Goal: Task Accomplishment & Management: Manage account settings

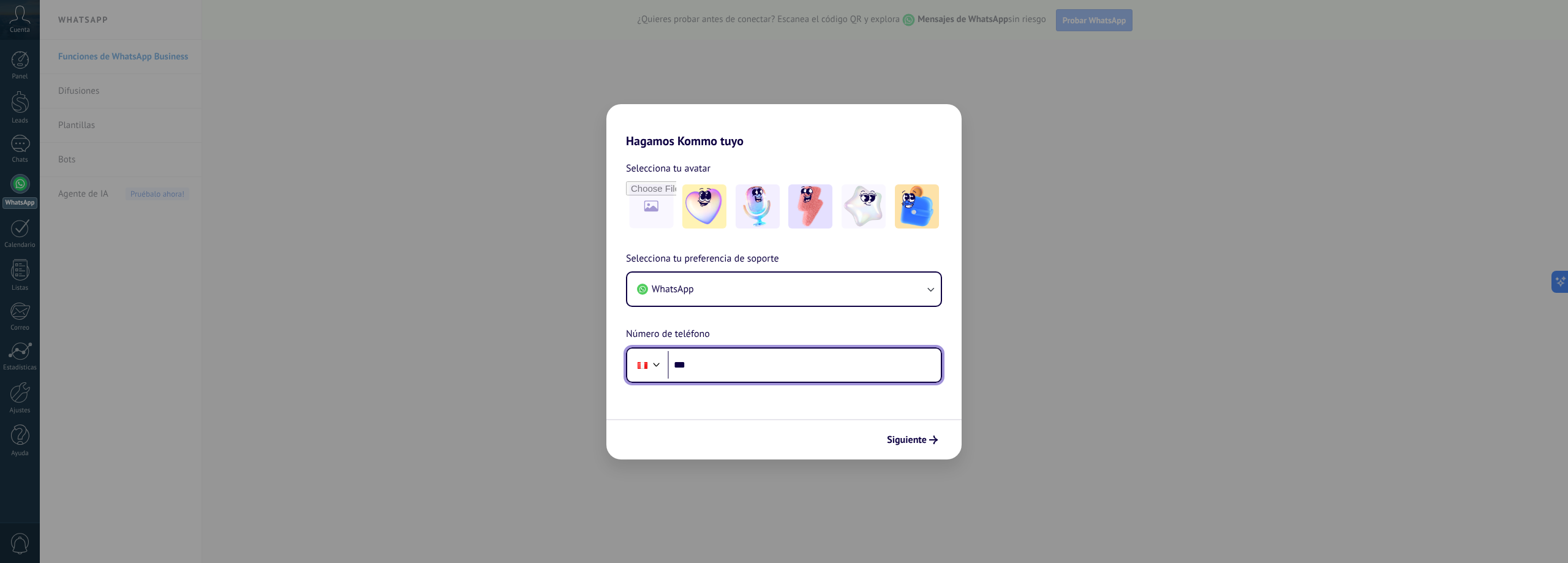
click at [760, 363] on input "***" at bounding box center [804, 365] width 273 height 28
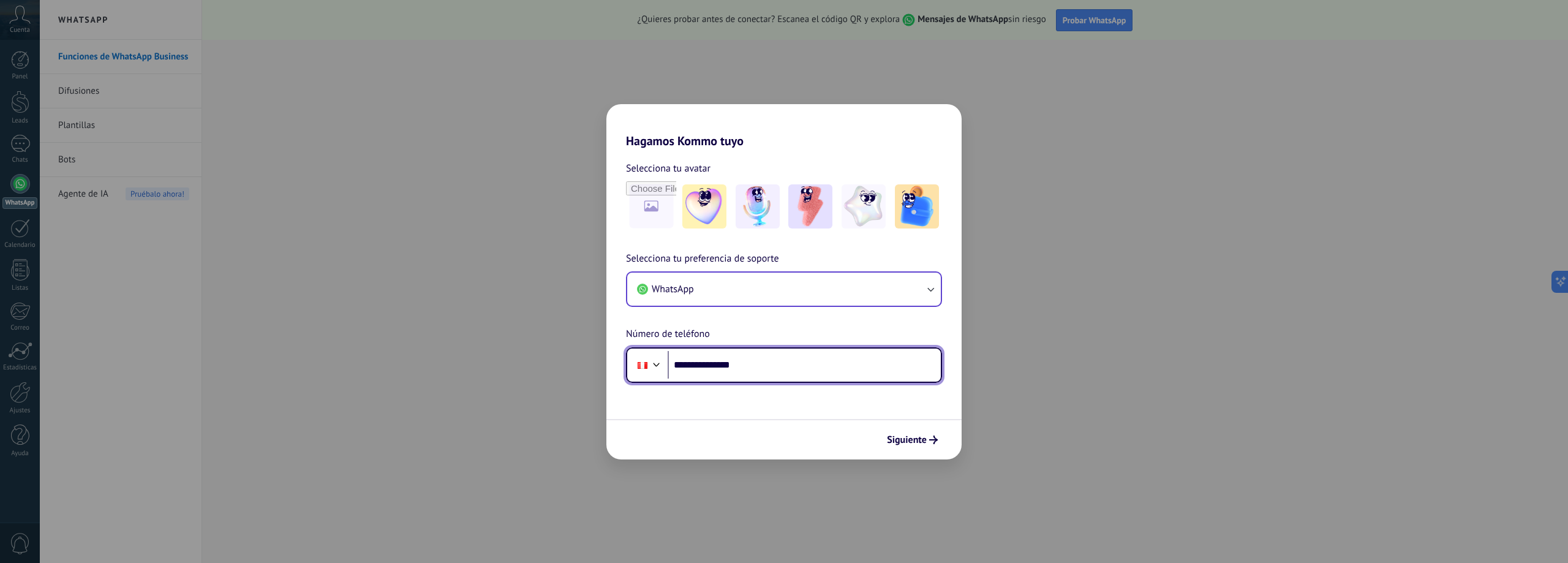
type input "**********"
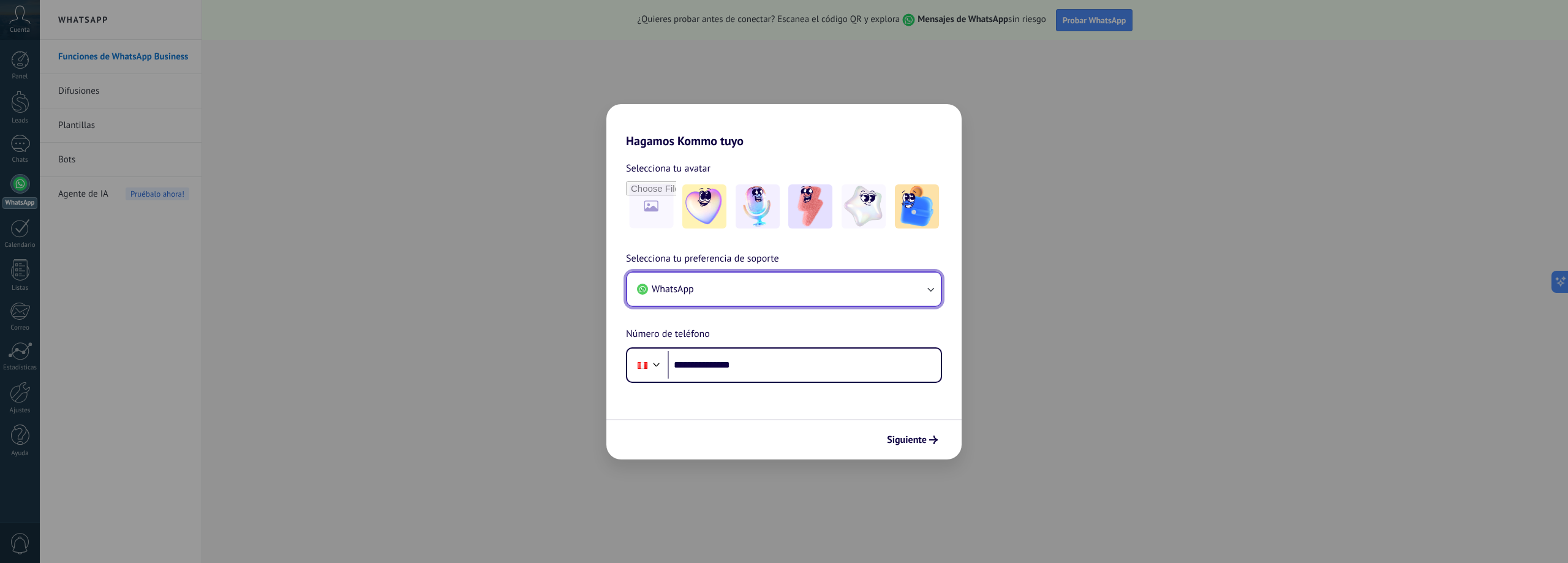
click at [928, 286] on icon "button" at bounding box center [931, 289] width 13 height 13
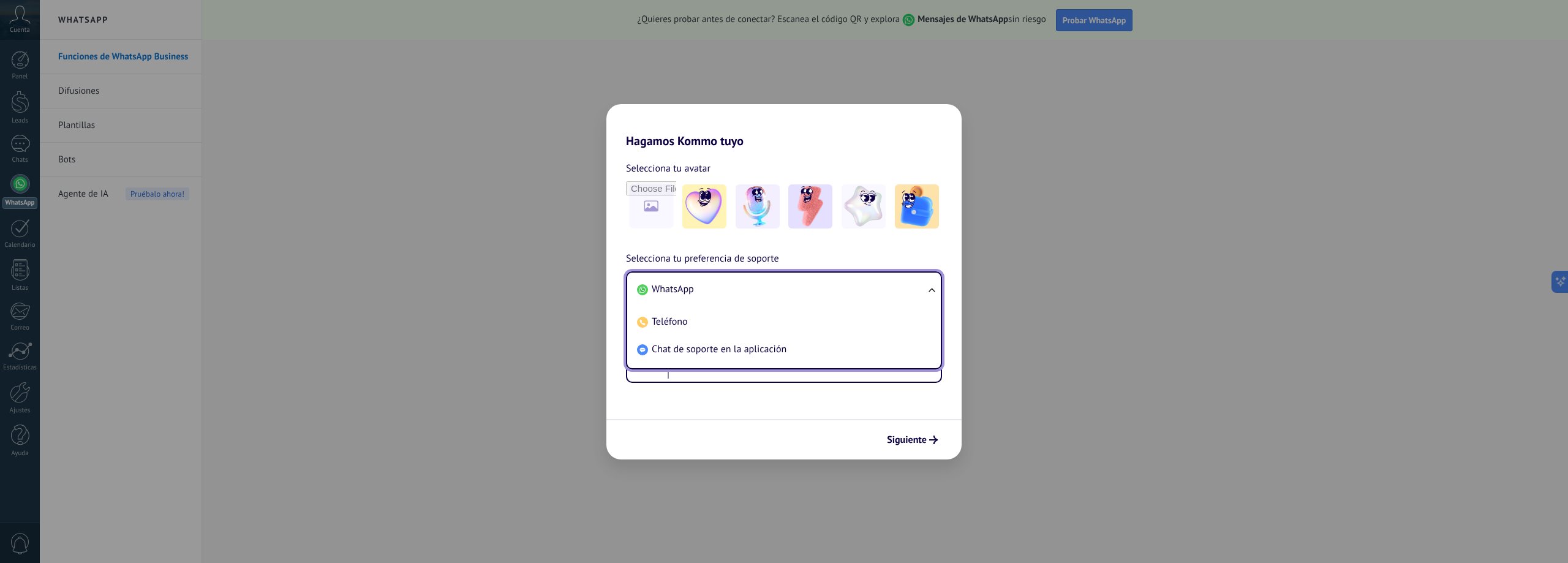
click at [928, 286] on ul "WhatsApp Teléfono Chat de soporte en la aplicación" at bounding box center [784, 320] width 316 height 98
click at [901, 142] on h2 "Hagamos Kommo tuyo" at bounding box center [784, 126] width 355 height 44
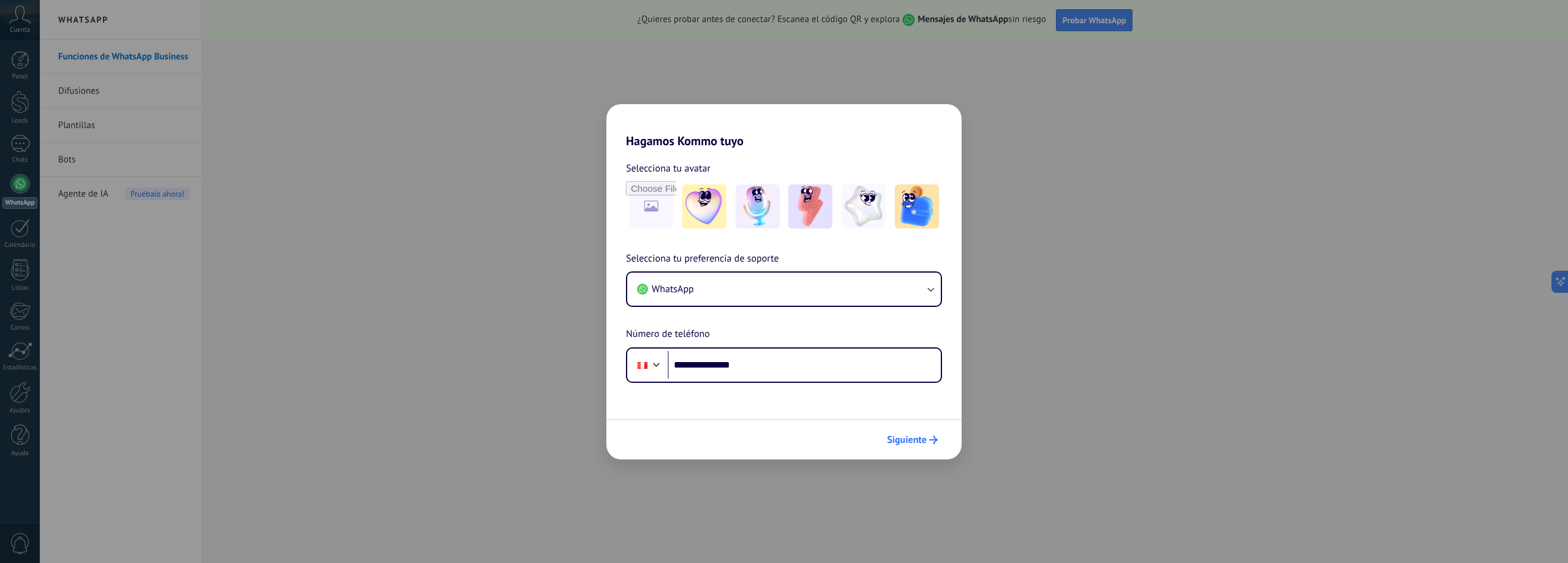
click at [925, 437] on span "Siguiente" at bounding box center [906, 439] width 40 height 9
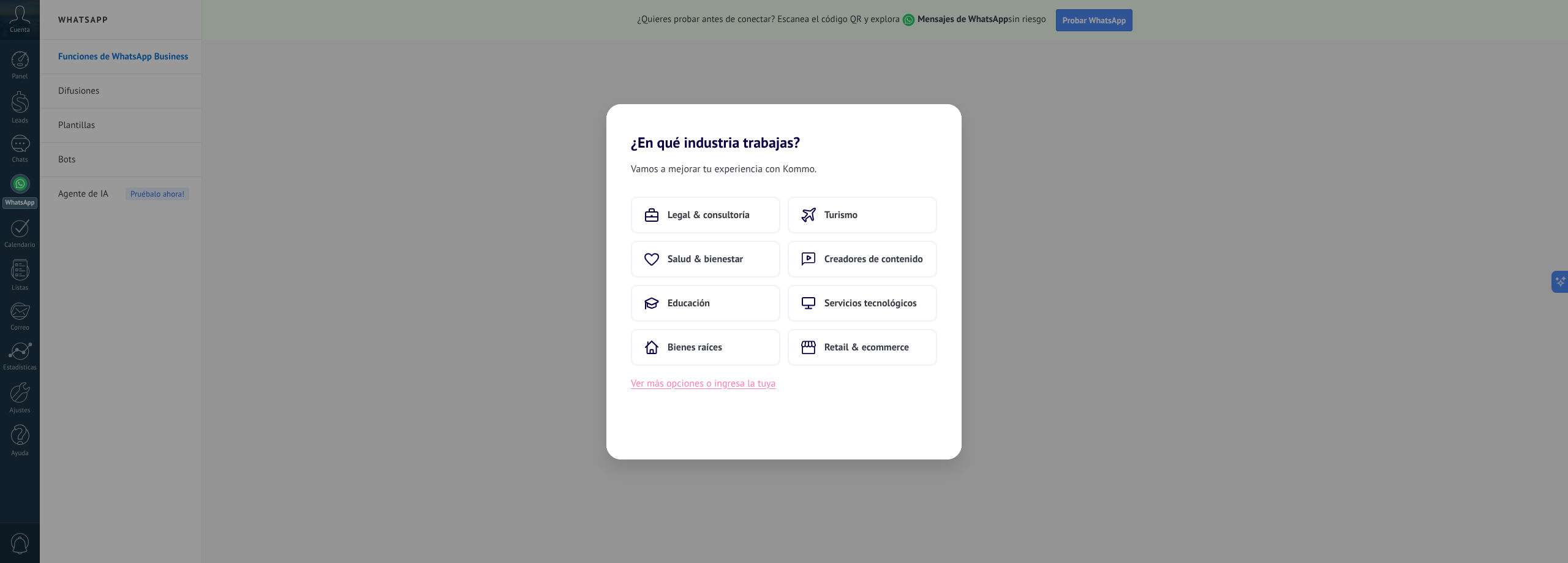
click at [764, 389] on button "Ver más opciones o ingresa la tuya" at bounding box center [704, 383] width 144 height 16
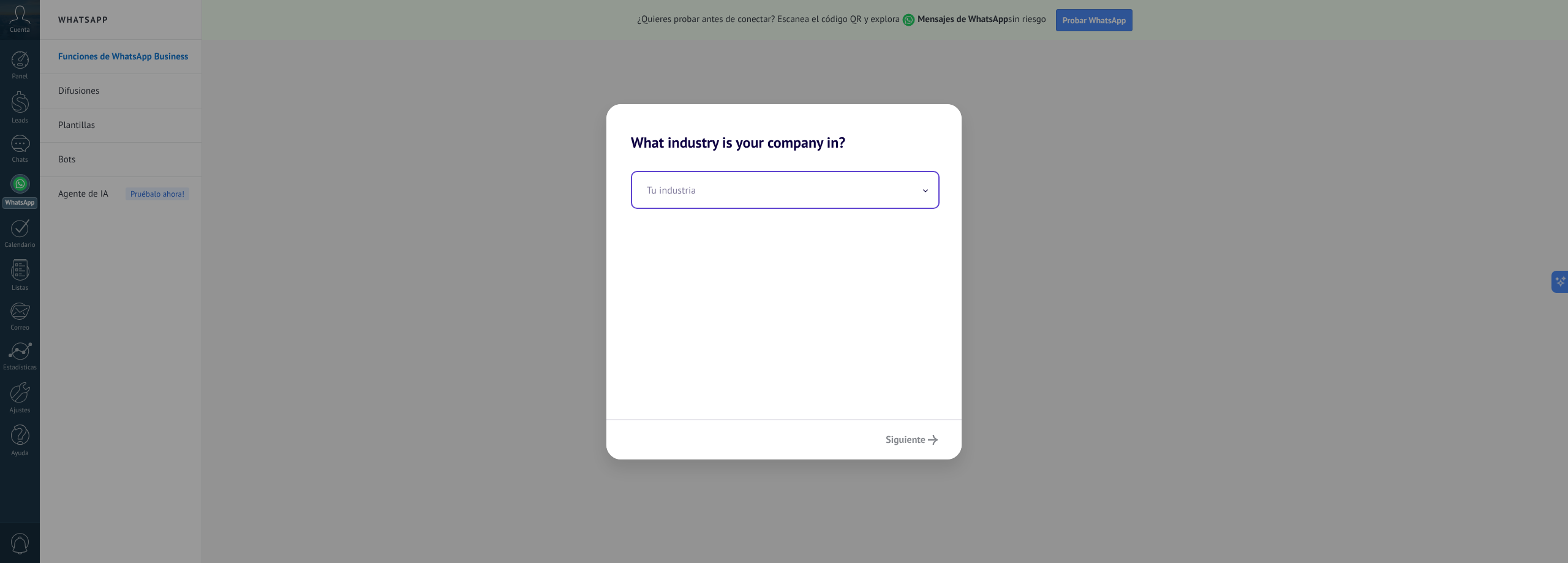
click at [914, 181] on input "text" at bounding box center [785, 189] width 306 height 35
type input "*"
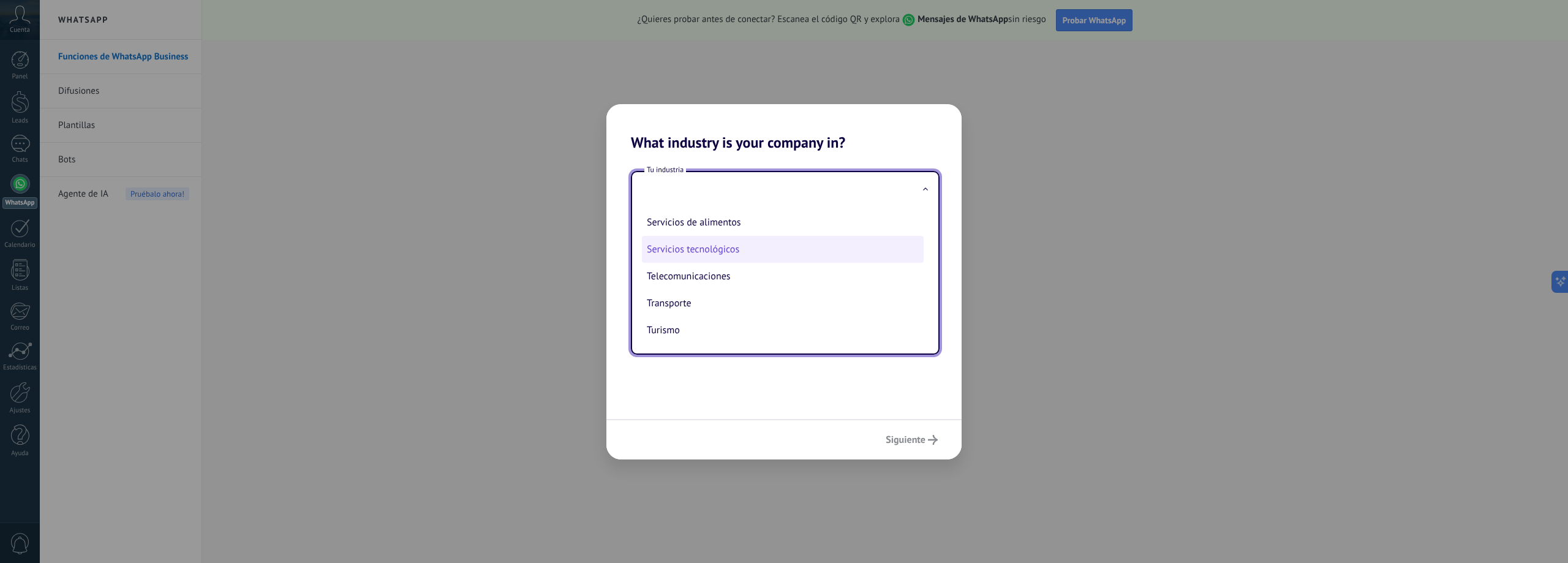
scroll to position [263, 0]
click at [756, 255] on li "Servicio al cliente" at bounding box center [783, 257] width 282 height 27
type input "**********"
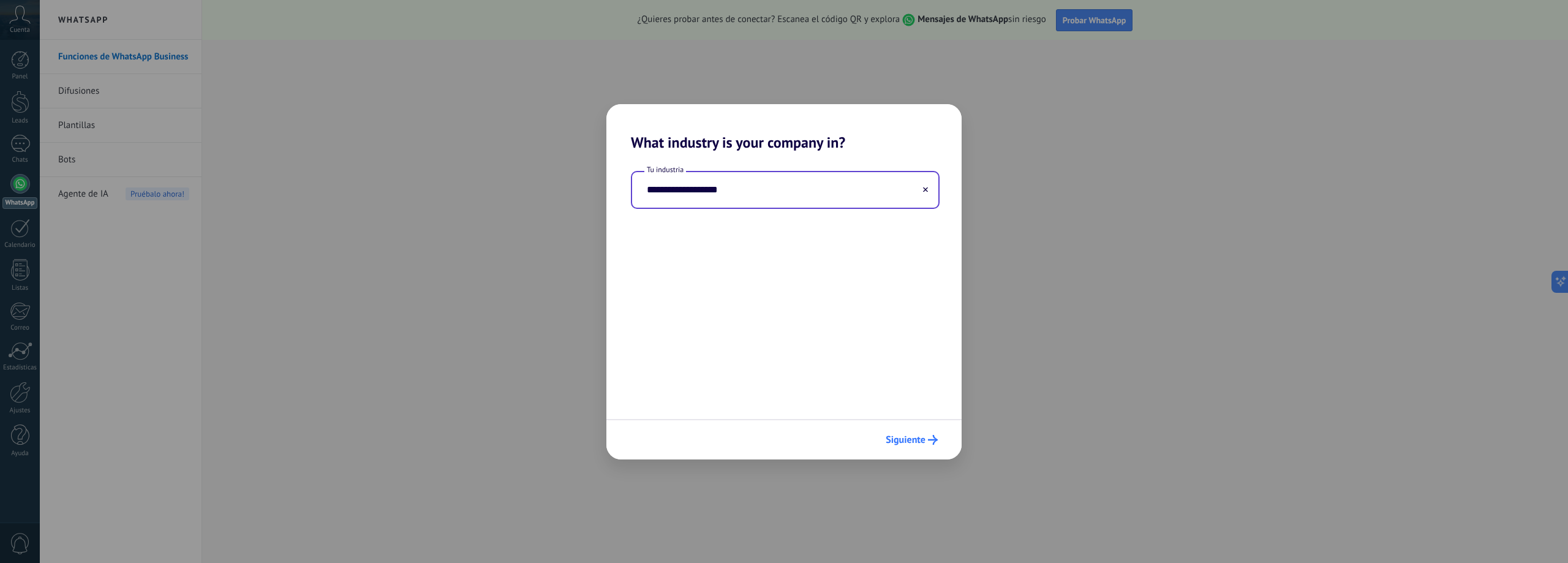
click at [918, 442] on span "Siguiente" at bounding box center [905, 439] width 40 height 9
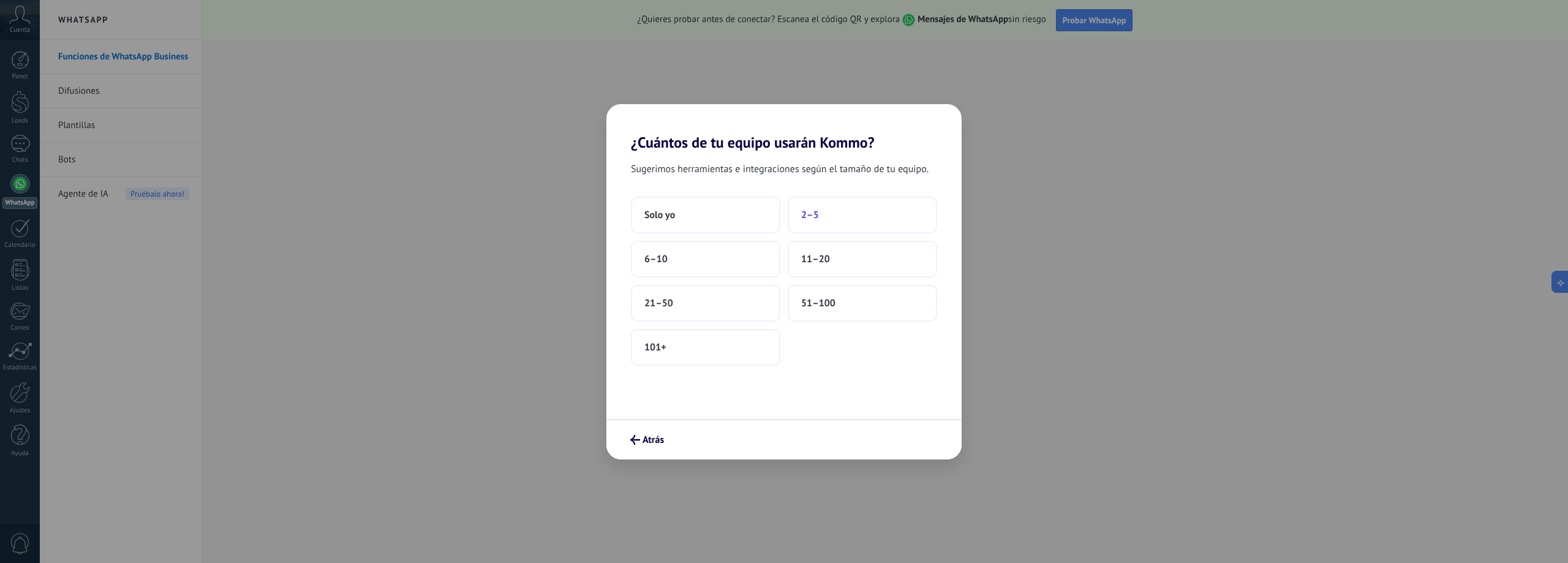
click at [819, 220] on span "2–5" at bounding box center [810, 215] width 18 height 13
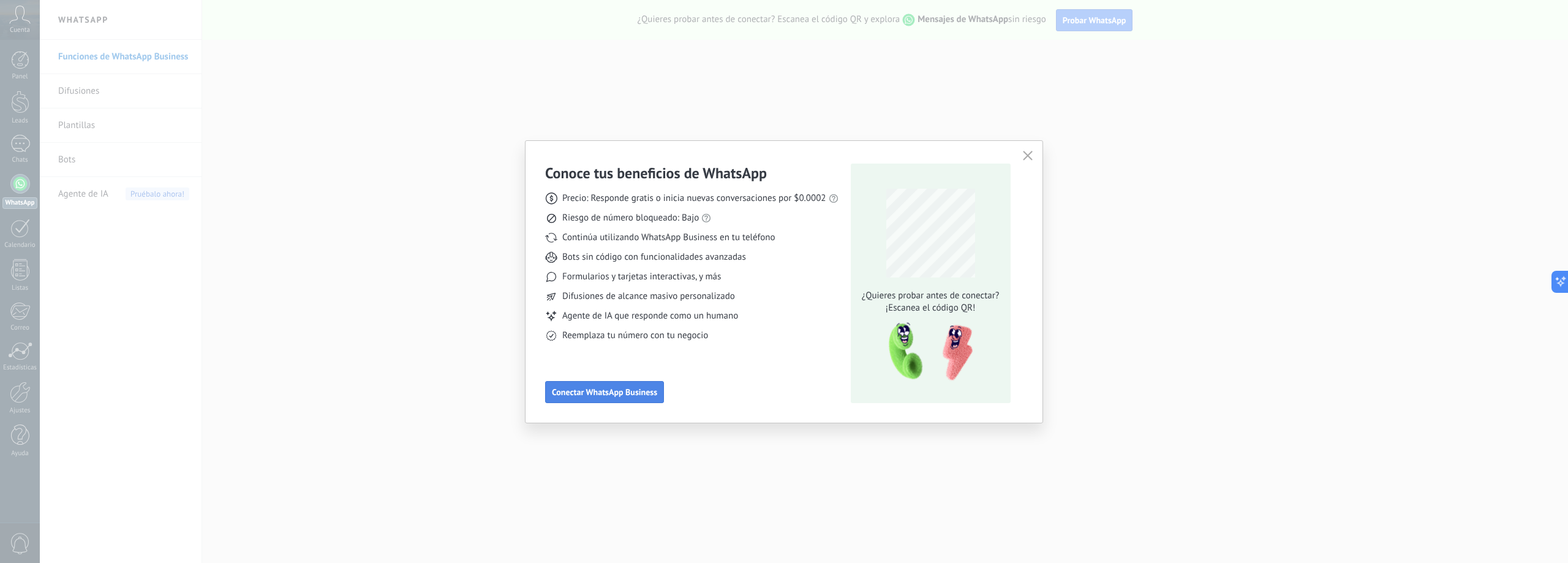
click at [648, 384] on button "Conectar WhatsApp Business" at bounding box center [605, 392] width 119 height 22
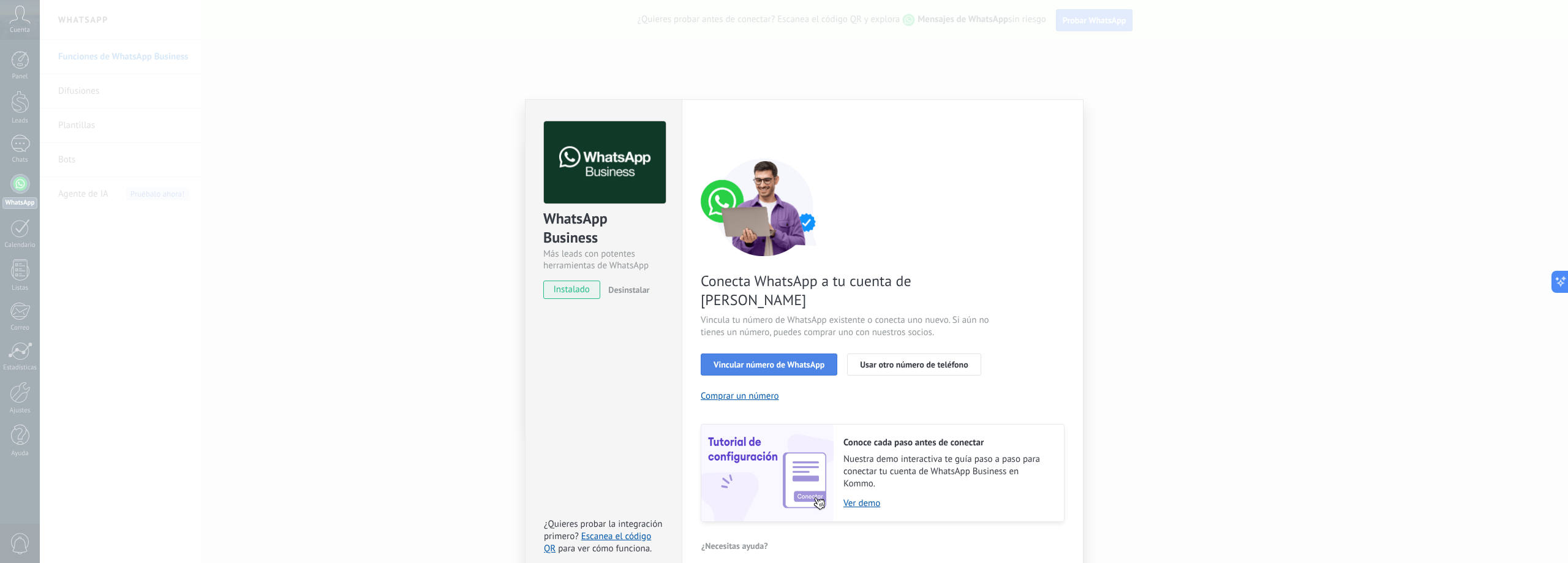
click at [793, 360] on span "Vincular número de WhatsApp" at bounding box center [770, 364] width 111 height 9
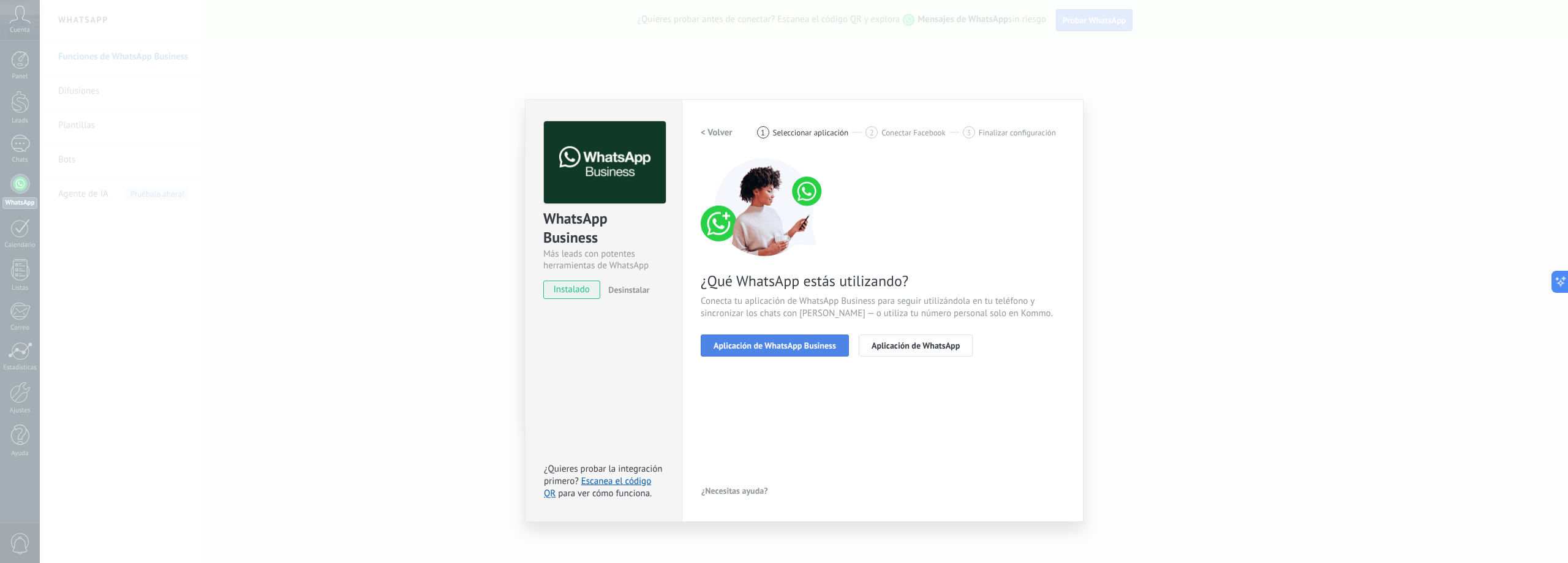
click at [788, 345] on span "Aplicación de WhatsApp Business" at bounding box center [776, 345] width 123 height 9
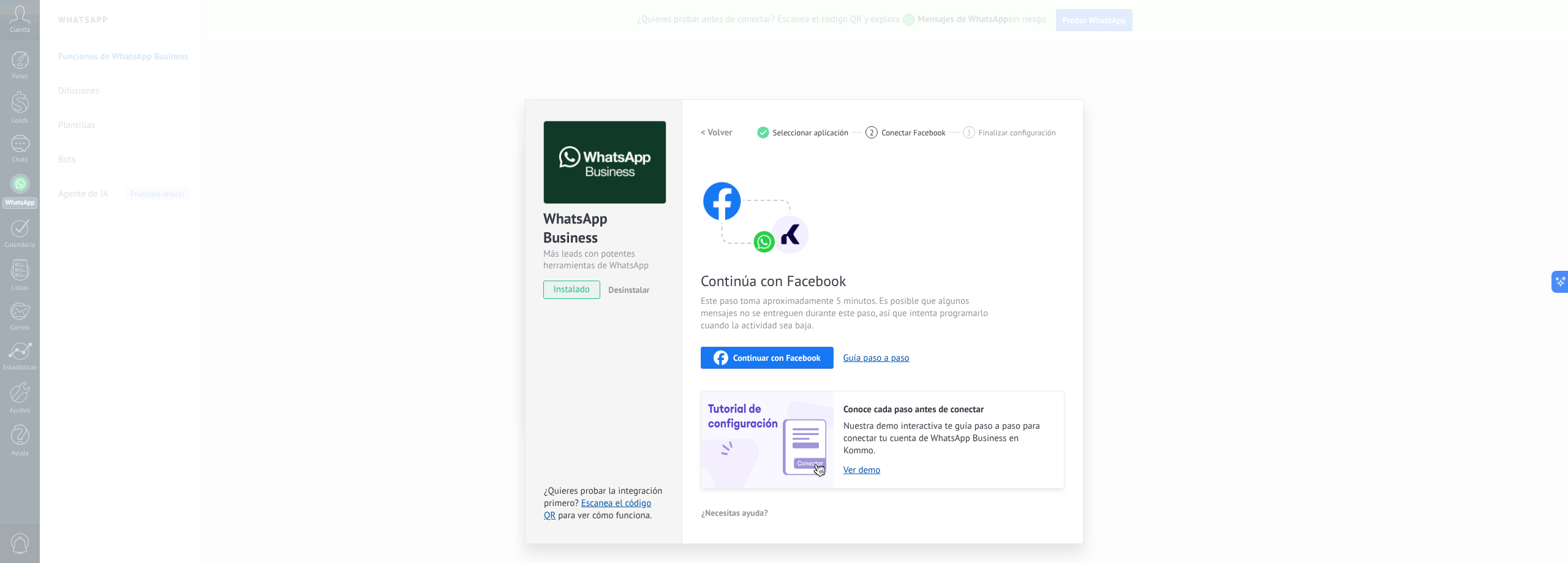
click at [719, 132] on h2 "< Volver" at bounding box center [716, 133] width 32 height 12
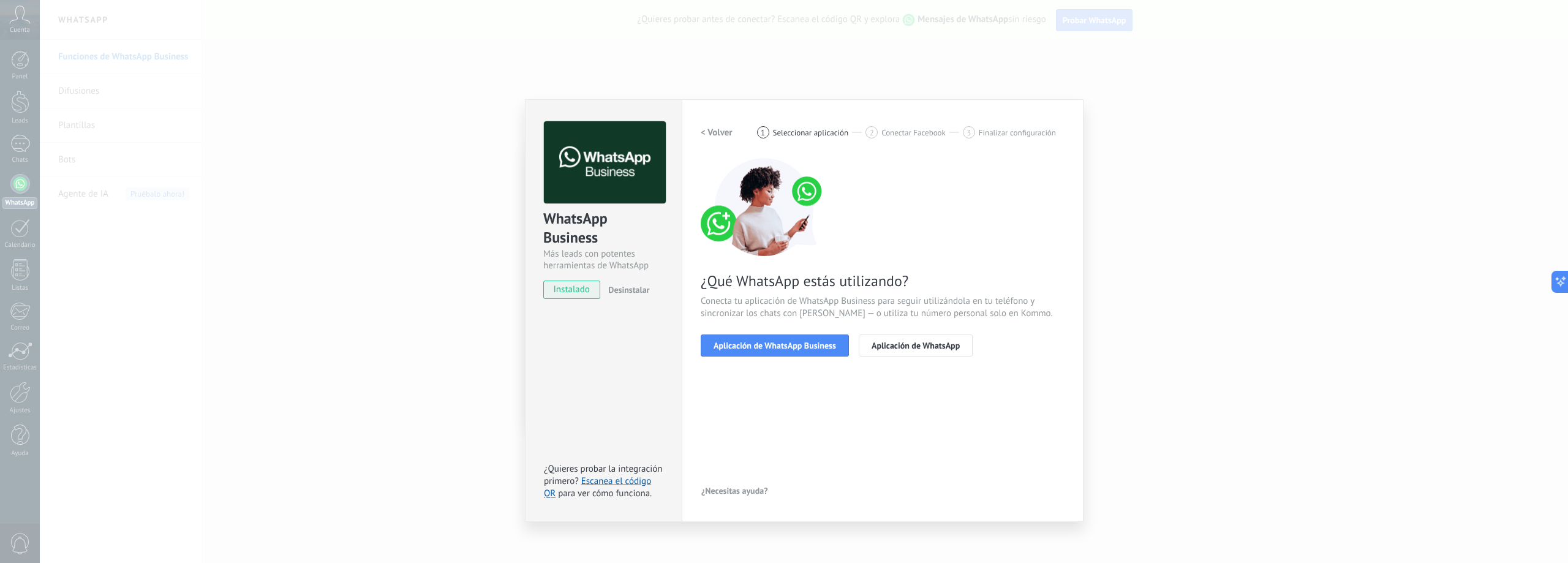
click at [719, 132] on h2 "< Volver" at bounding box center [716, 133] width 32 height 12
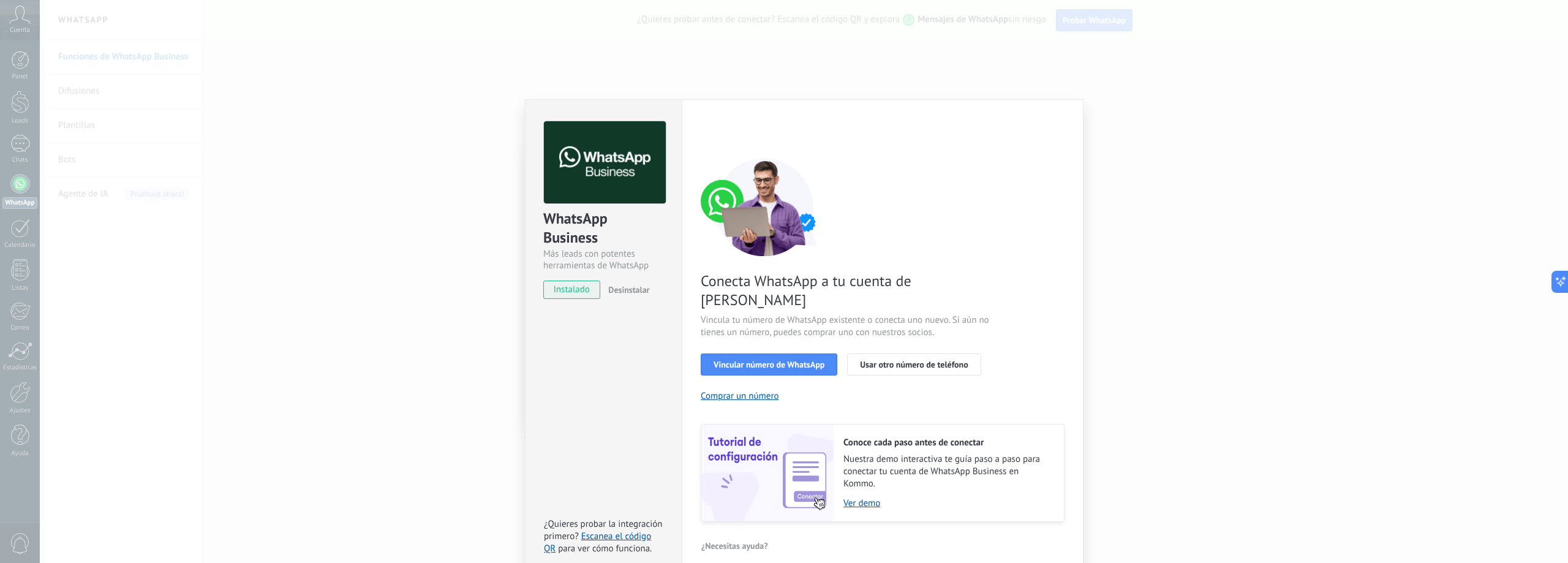
click at [455, 138] on div "WhatsApp Business Más leads con potentes herramientas de WhatsApp instalado Des…" at bounding box center [804, 281] width 1529 height 563
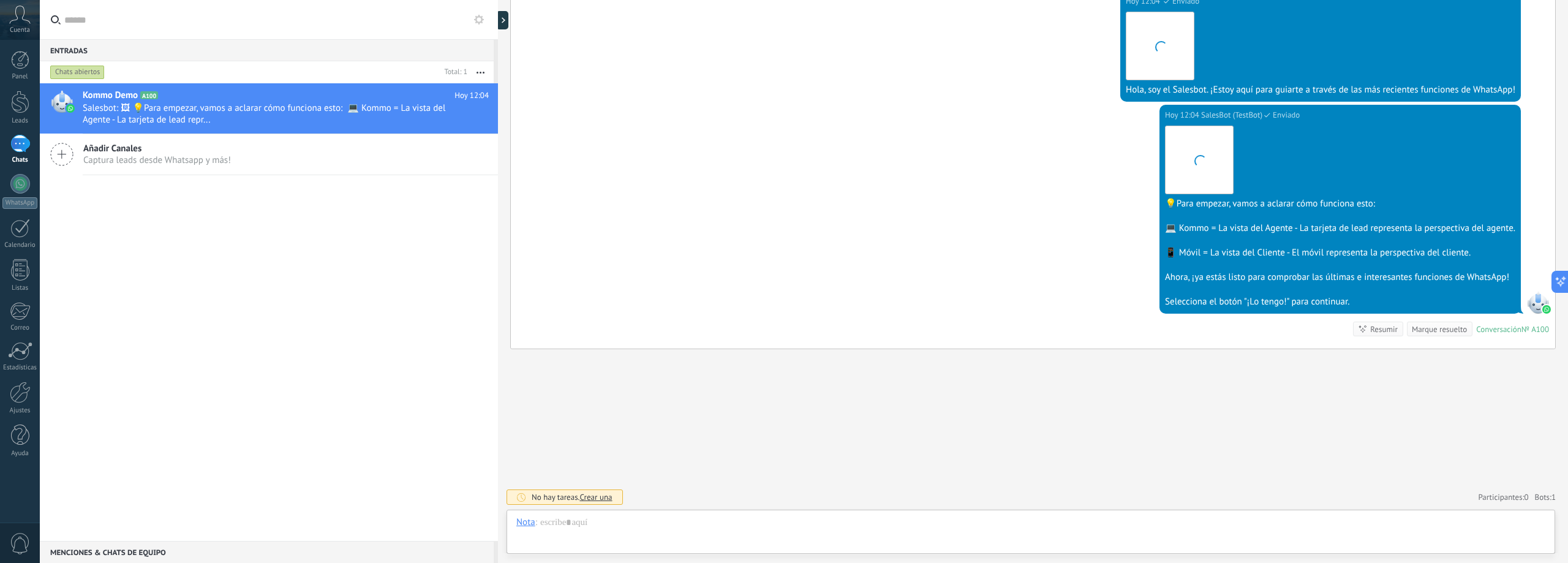
scroll to position [19, 0]
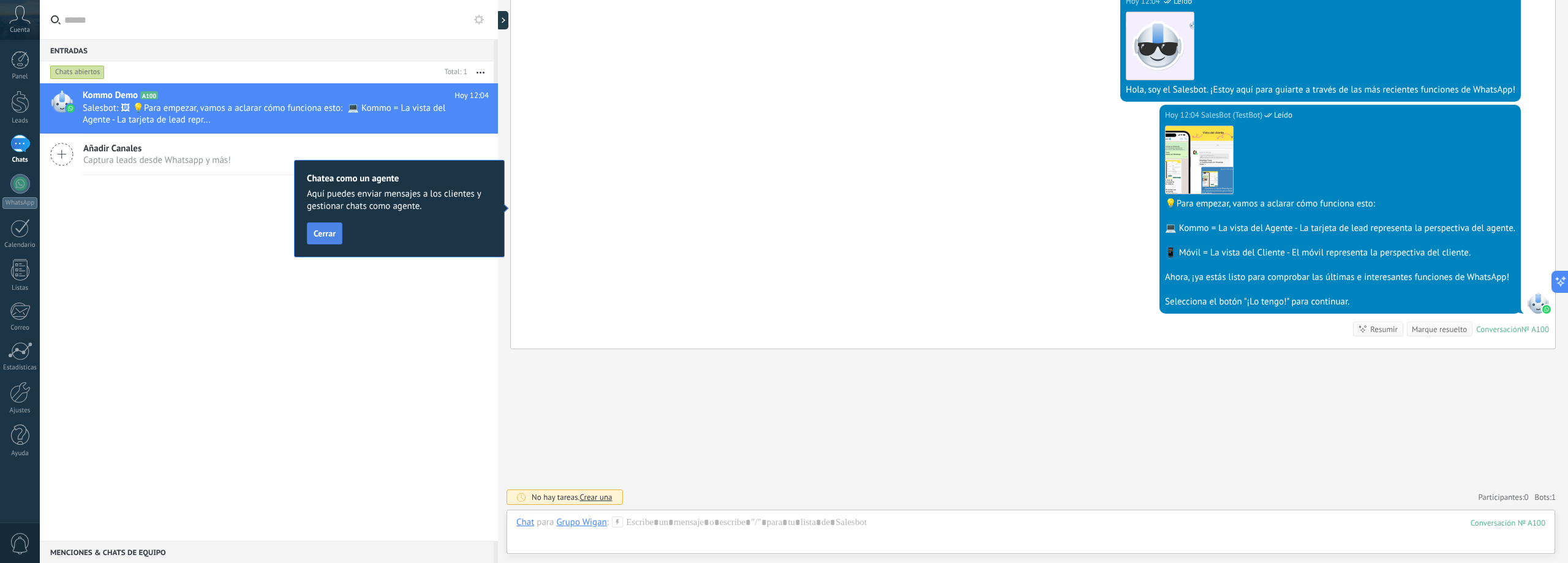
click at [328, 231] on span "Cerrar" at bounding box center [324, 233] width 22 height 9
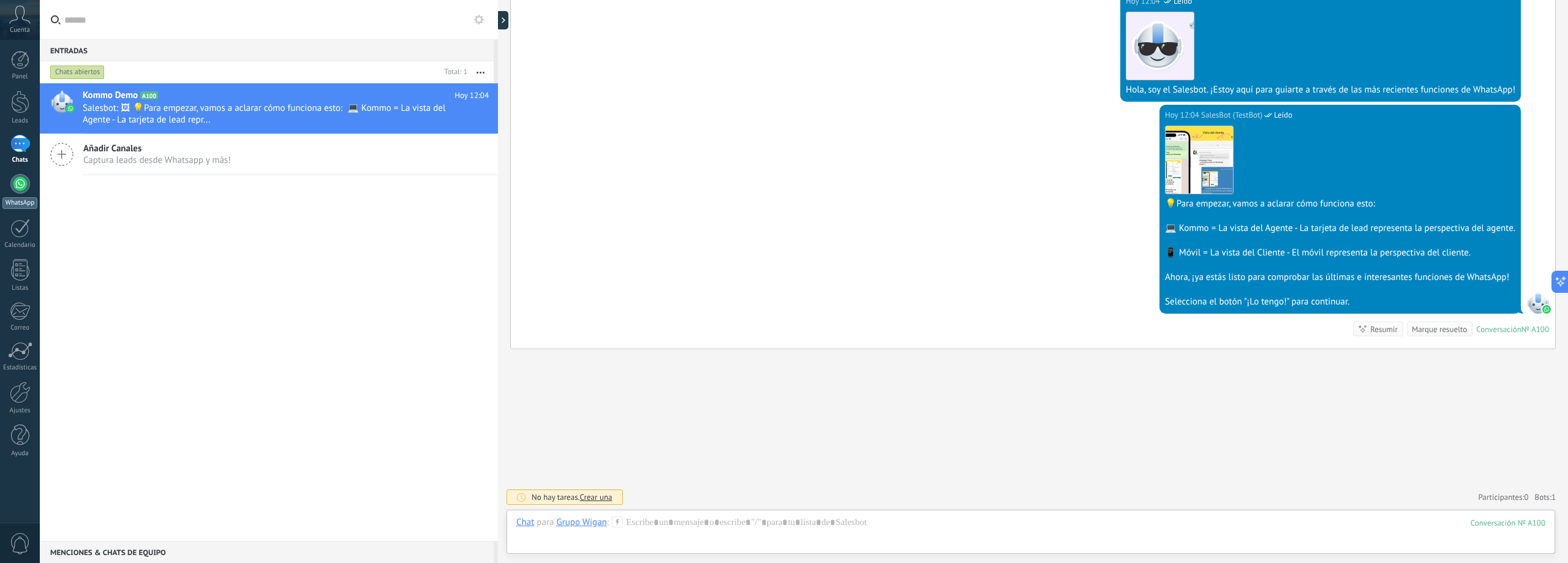
click at [15, 185] on div at bounding box center [20, 183] width 20 height 20
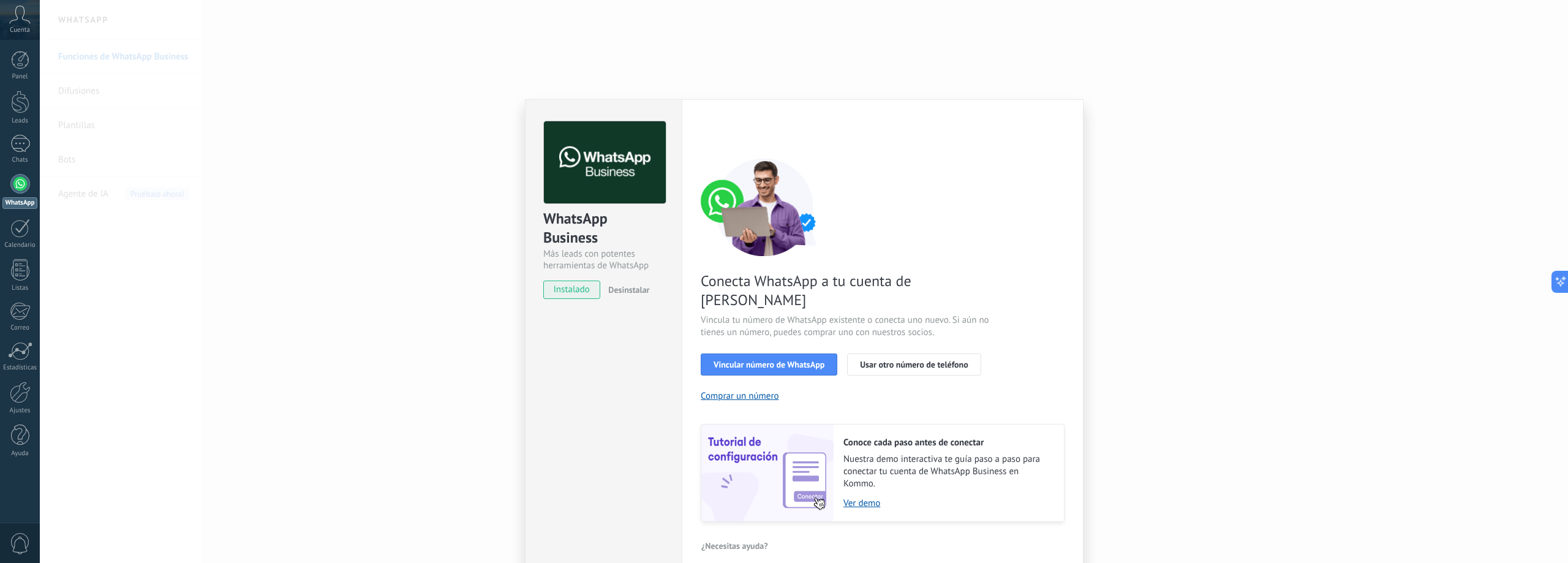
click at [1002, 61] on div "WhatsApp Business Más leads con potentes herramientas de WhatsApp instalado Des…" at bounding box center [804, 281] width 1529 height 563
click at [428, 75] on div "WhatsApp Business Más leads con potentes herramientas de WhatsApp instalado Des…" at bounding box center [804, 281] width 1529 height 563
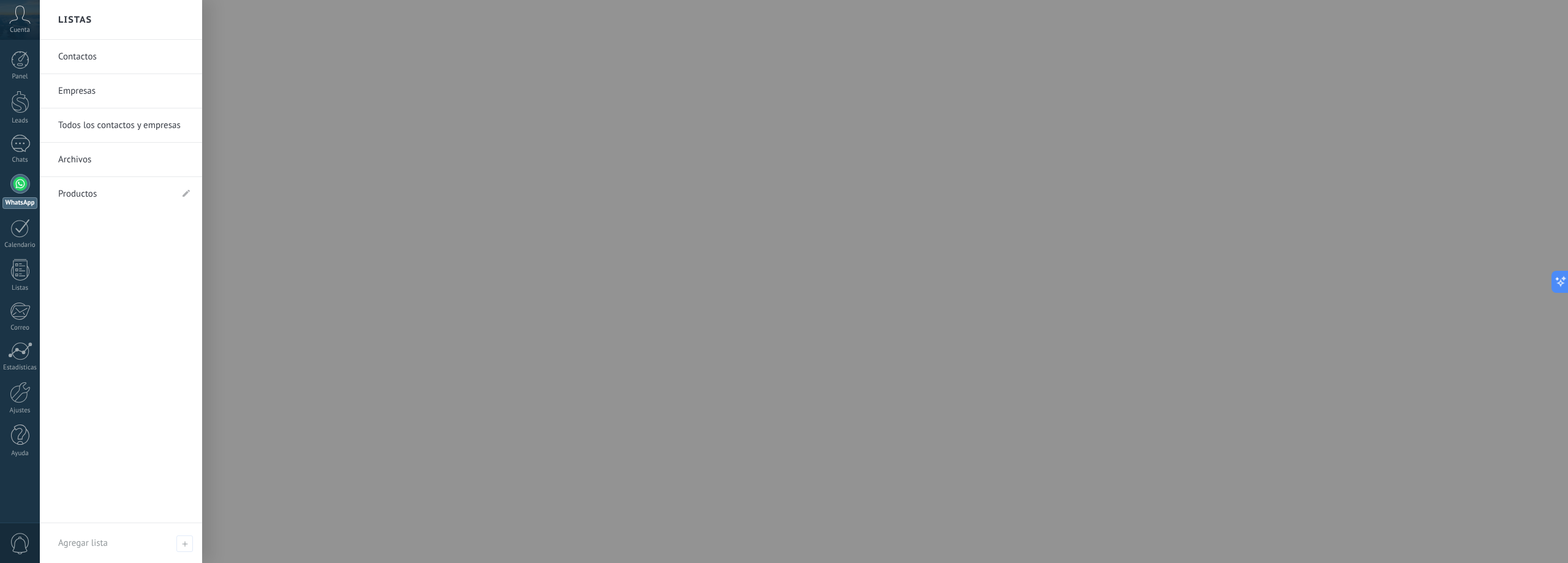
click at [101, 90] on link "Empresas" at bounding box center [124, 91] width 132 height 34
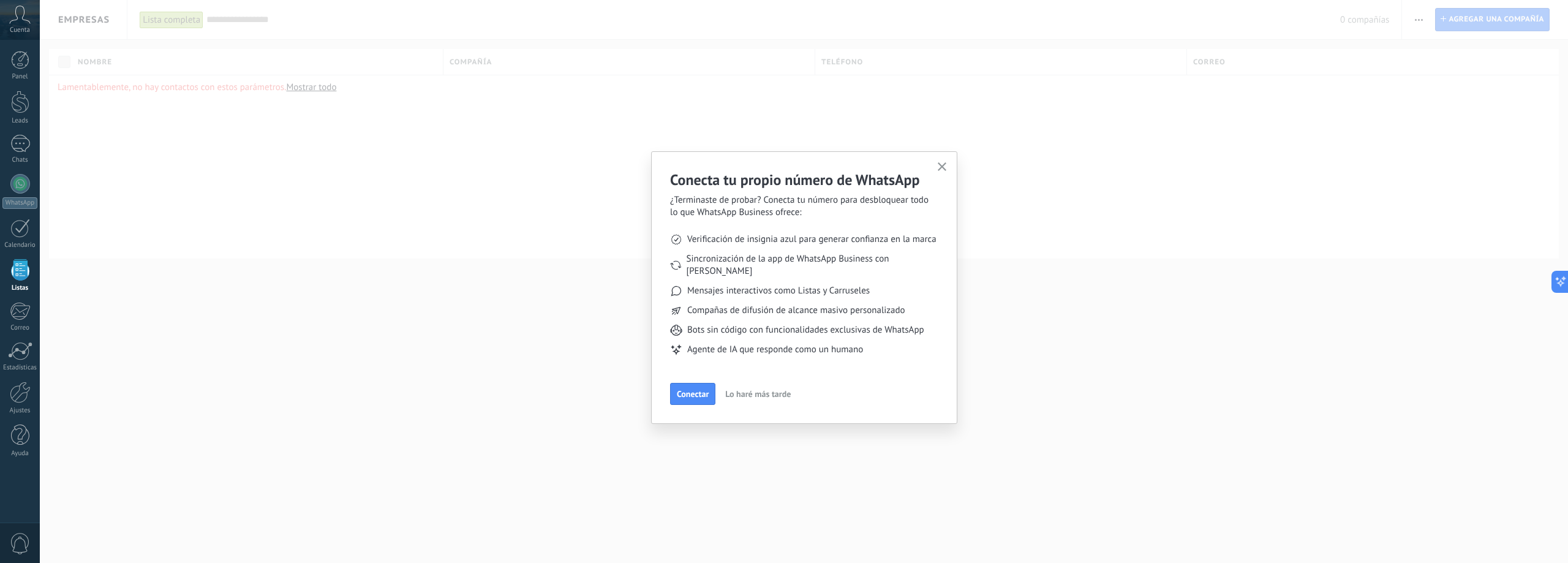
click at [941, 167] on icon "button" at bounding box center [942, 166] width 9 height 9
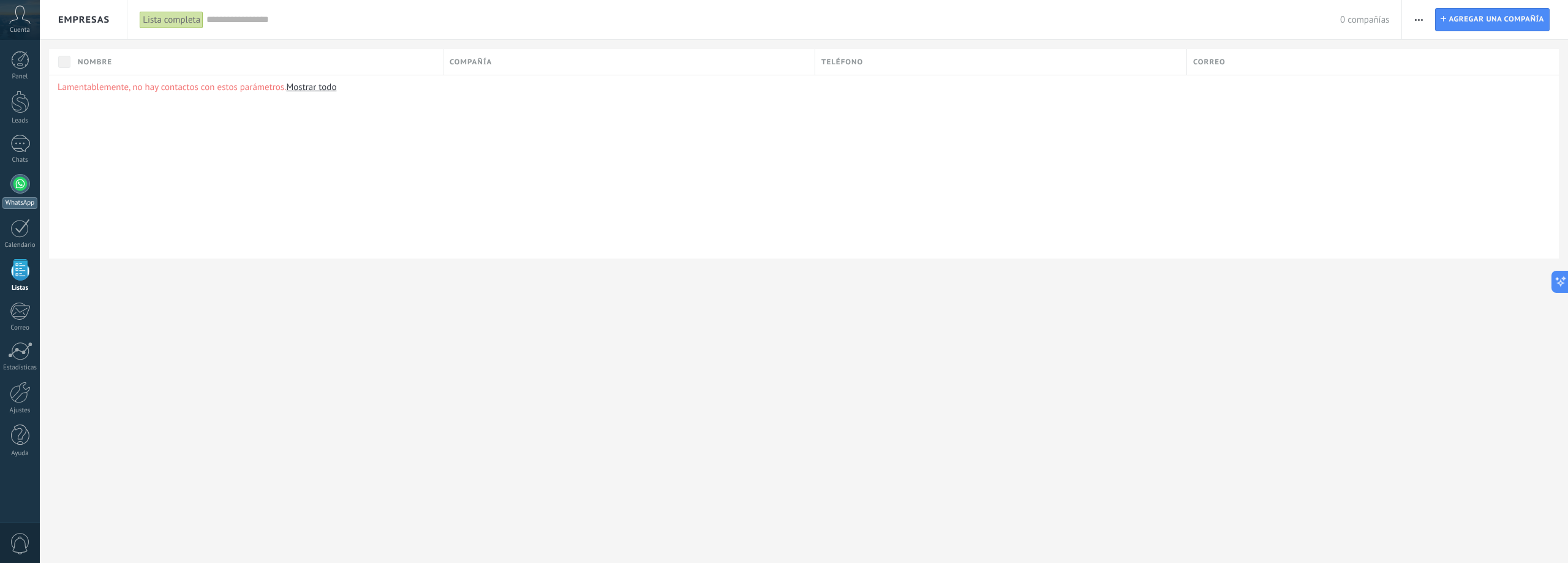
click at [20, 185] on div at bounding box center [20, 183] width 20 height 20
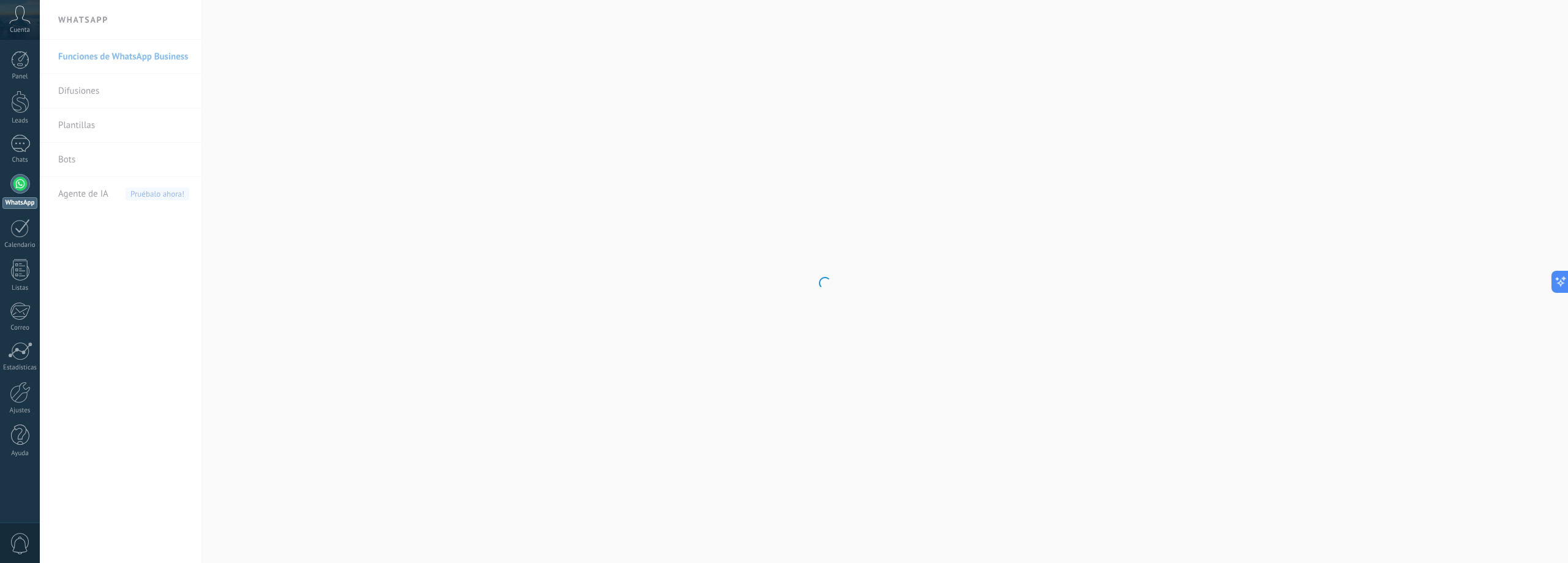
click at [113, 126] on body ".abccls-1,.abccls-2{fill-rule:evenodd}.abccls-2{fill:#fff} .abfcls-1{fill:none}…" at bounding box center [784, 281] width 1568 height 563
click at [25, 142] on div "1" at bounding box center [20, 143] width 20 height 18
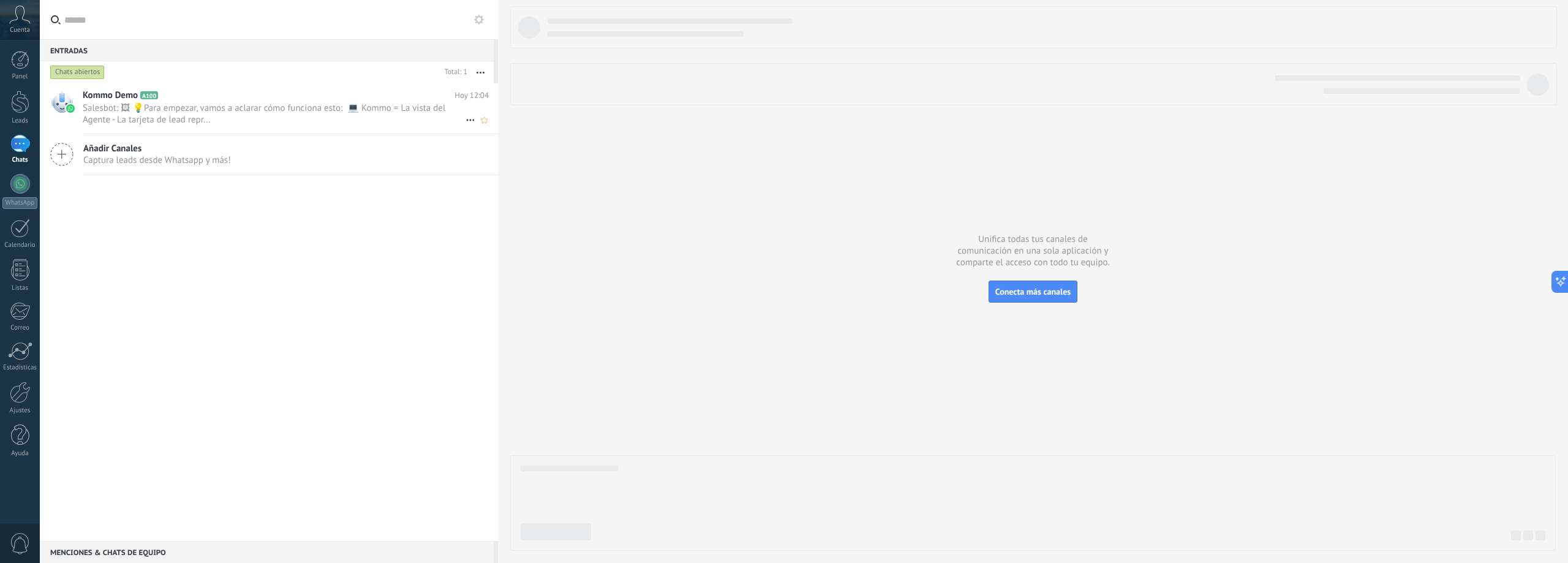
click at [279, 113] on span "Salesbot: 🖼 💡Para empezar, vamos a aclarar cómo funciona esto: 💻 Kommo = La vis…" at bounding box center [274, 114] width 382 height 23
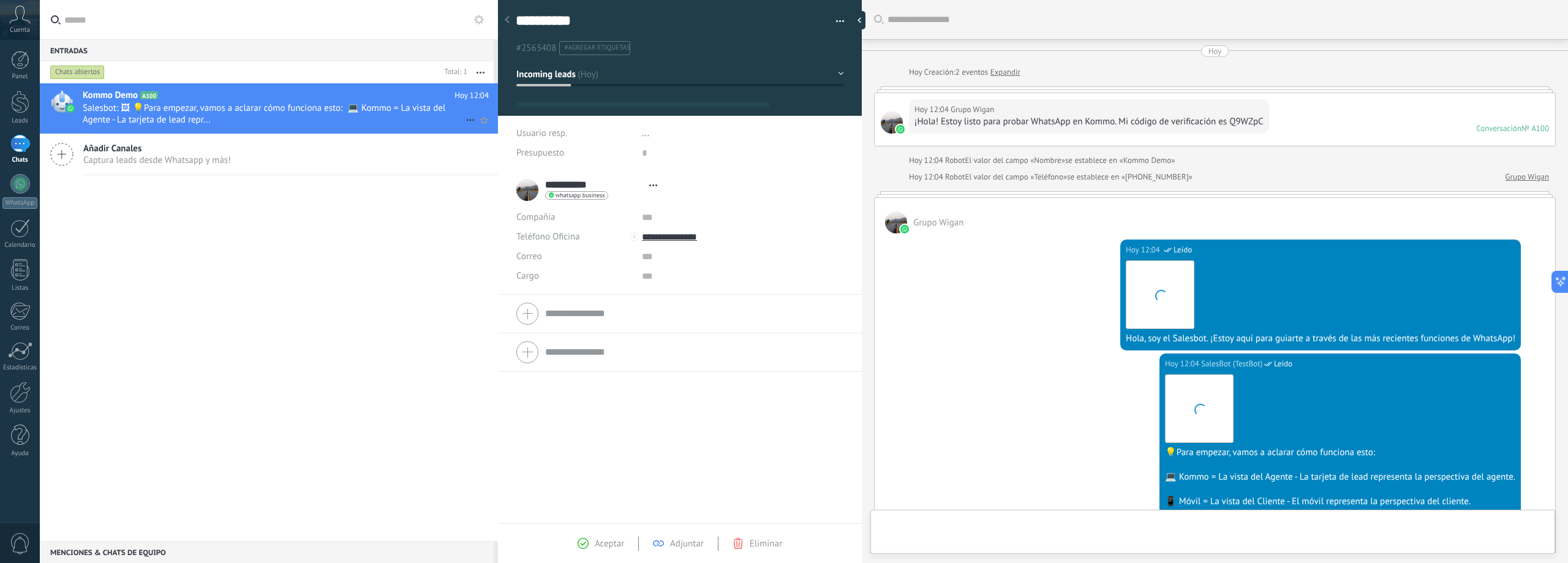
type textarea "**********"
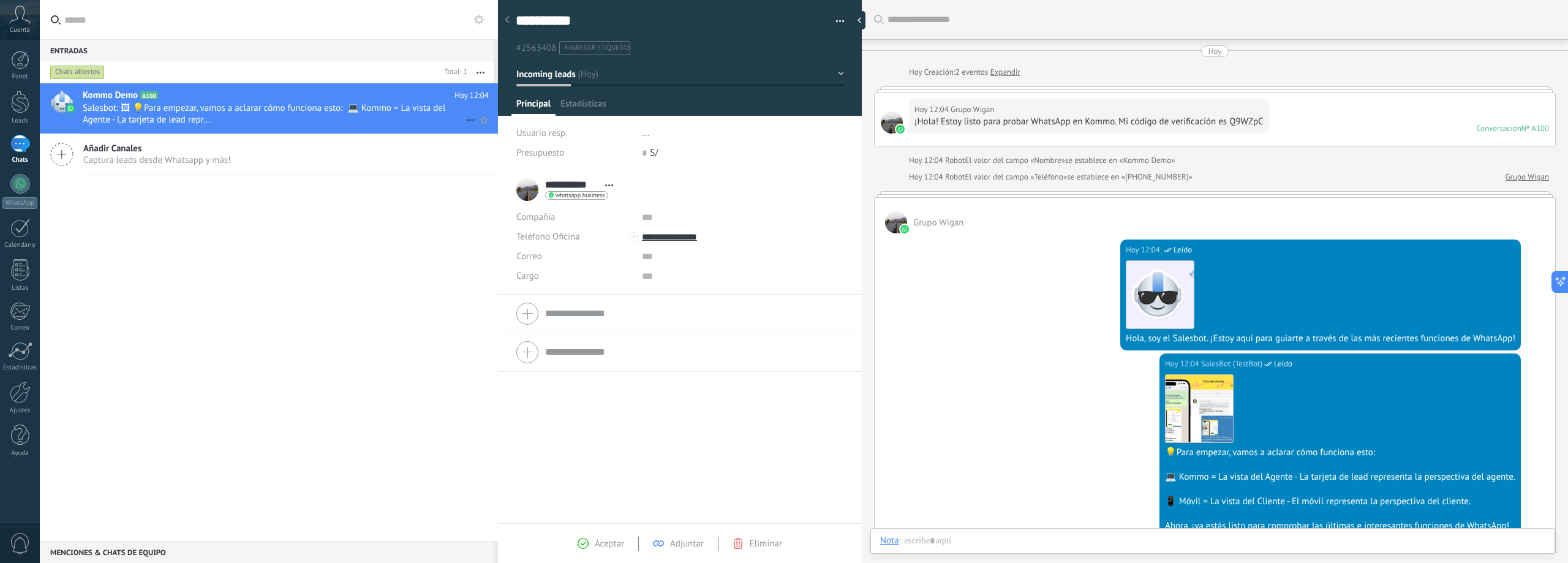
scroll to position [194, 0]
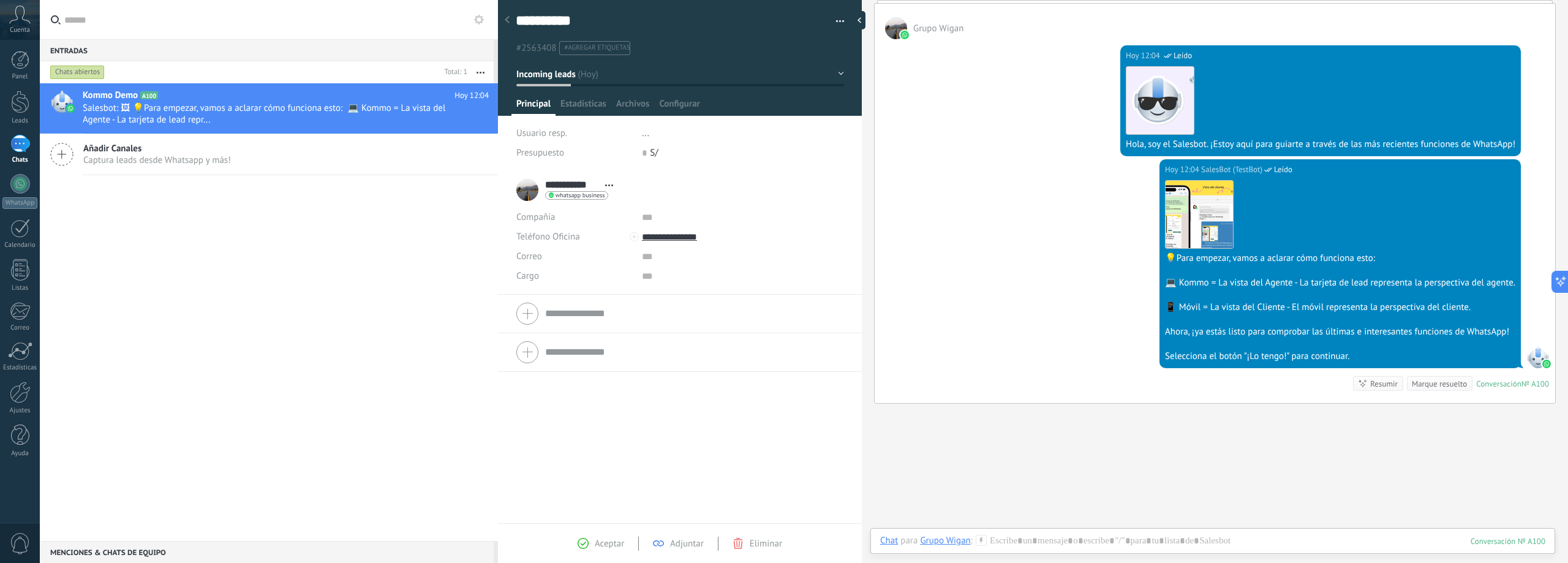
click at [530, 189] on div "**********" at bounding box center [567, 189] width 102 height 30
click at [591, 107] on span "Estadísticas" at bounding box center [583, 106] width 46 height 18
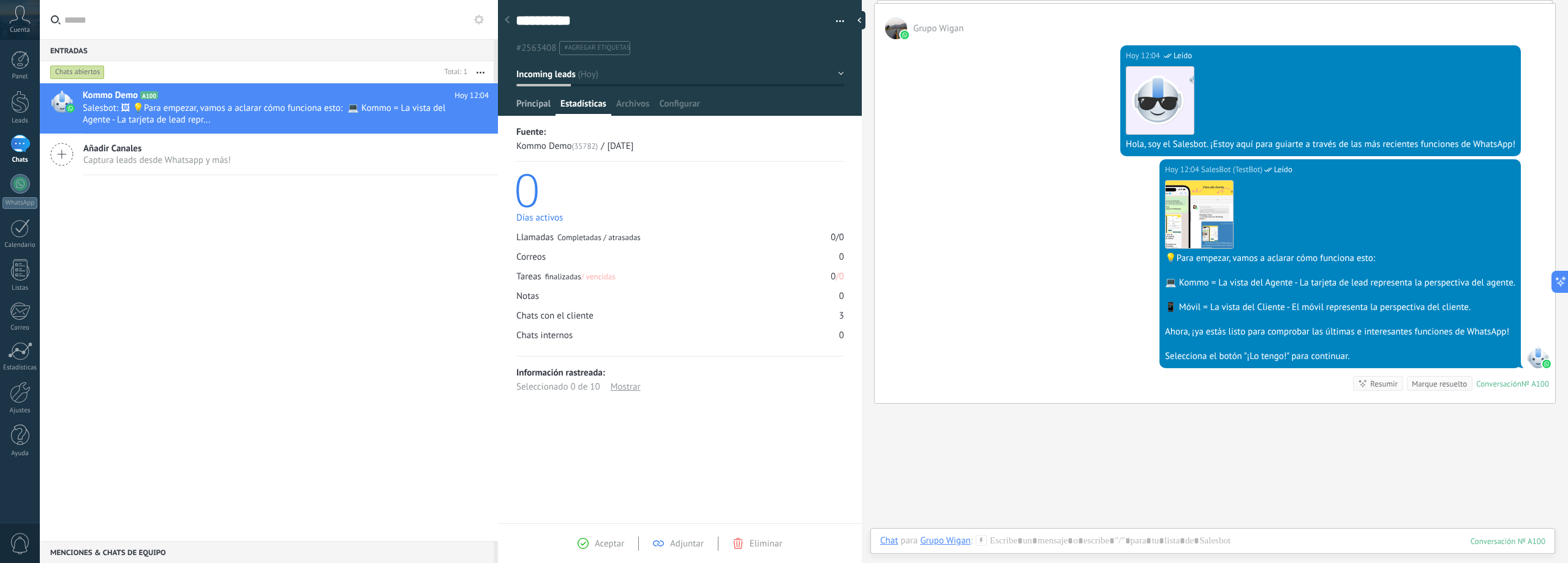
click at [543, 108] on span "Principal" at bounding box center [533, 106] width 34 height 18
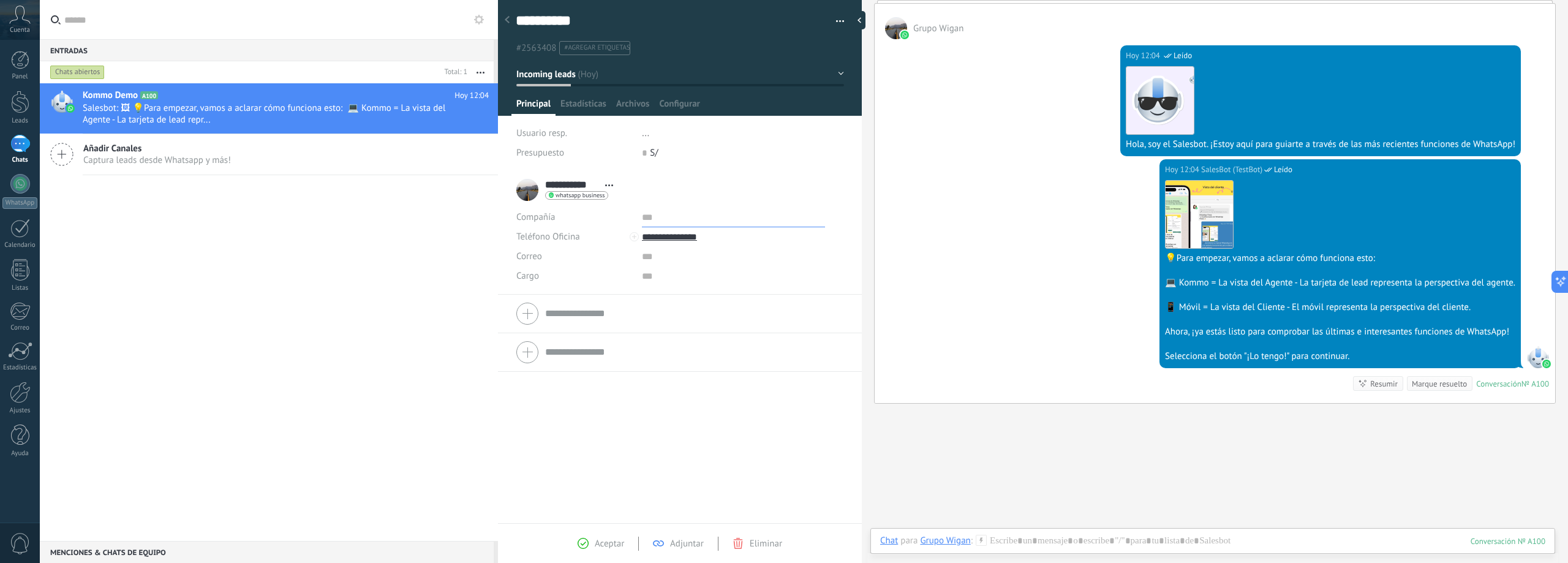
click at [654, 221] on input "text" at bounding box center [734, 218] width 183 height 20
type input "**********"
click at [765, 434] on div "**********" at bounding box center [679, 347] width 364 height 353
click at [670, 253] on input "text" at bounding box center [734, 257] width 183 height 20
click at [582, 106] on span "Estadísticas" at bounding box center [583, 106] width 46 height 18
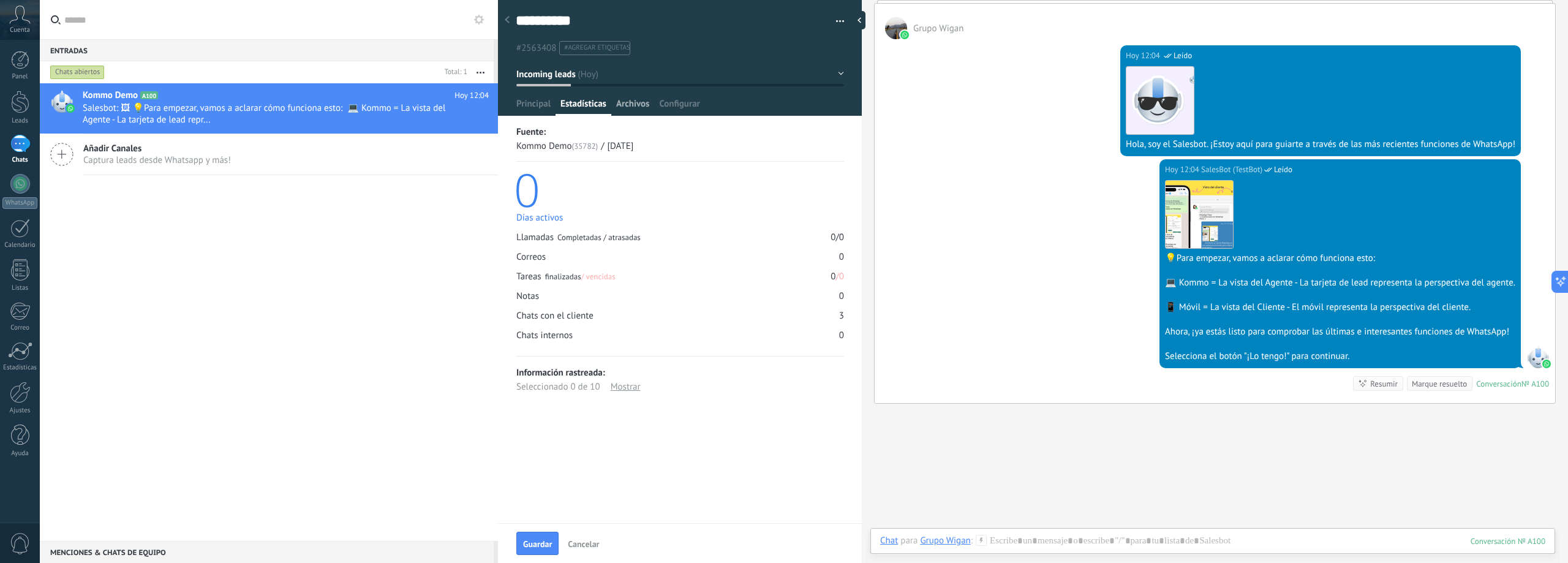
click at [631, 103] on span "Archivos" at bounding box center [633, 106] width 33 height 18
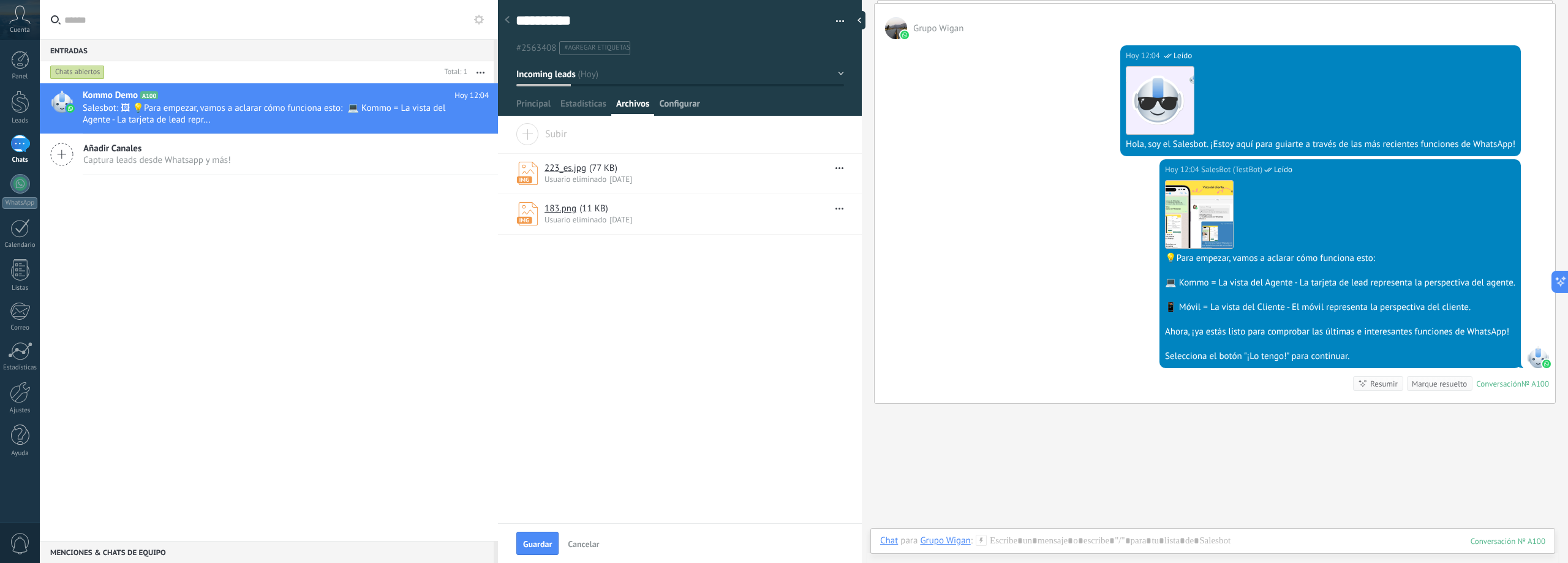
click at [669, 107] on span "Configurar" at bounding box center [679, 106] width 40 height 18
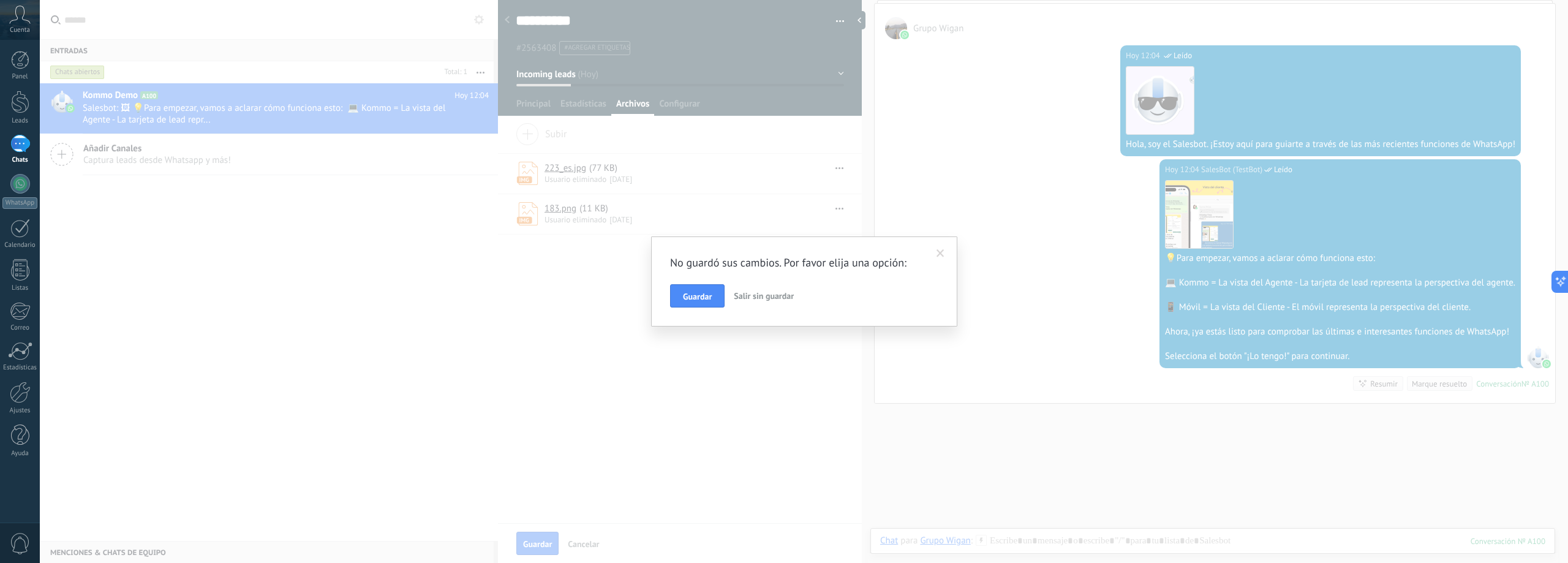
click at [932, 251] on span at bounding box center [941, 253] width 20 height 20
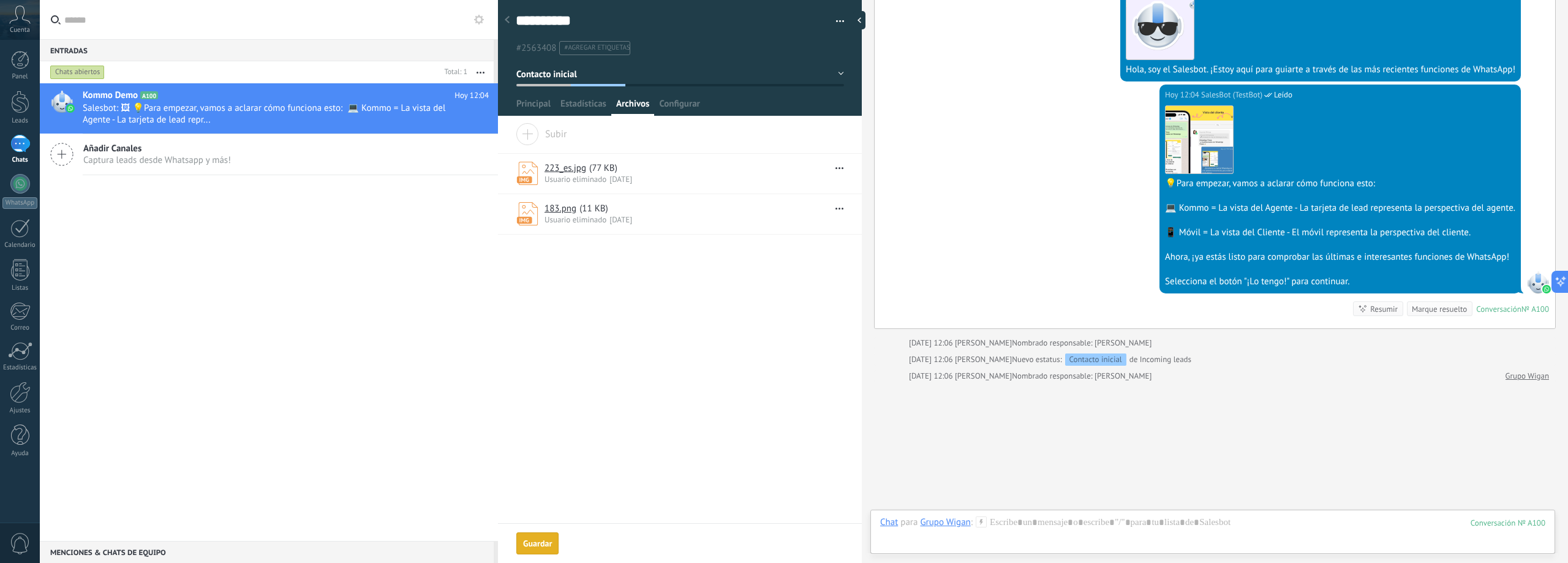
scroll to position [302, 0]
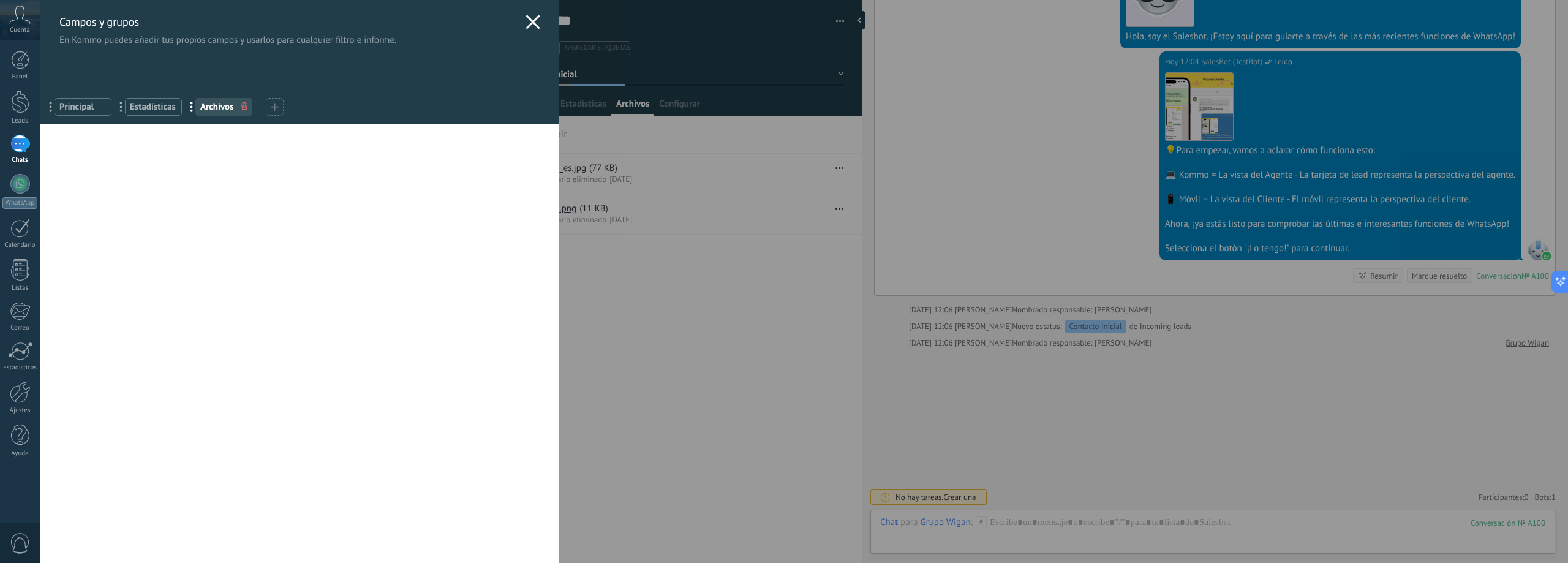
click at [152, 113] on div "... Estadísticas" at bounding box center [153, 106] width 57 height 18
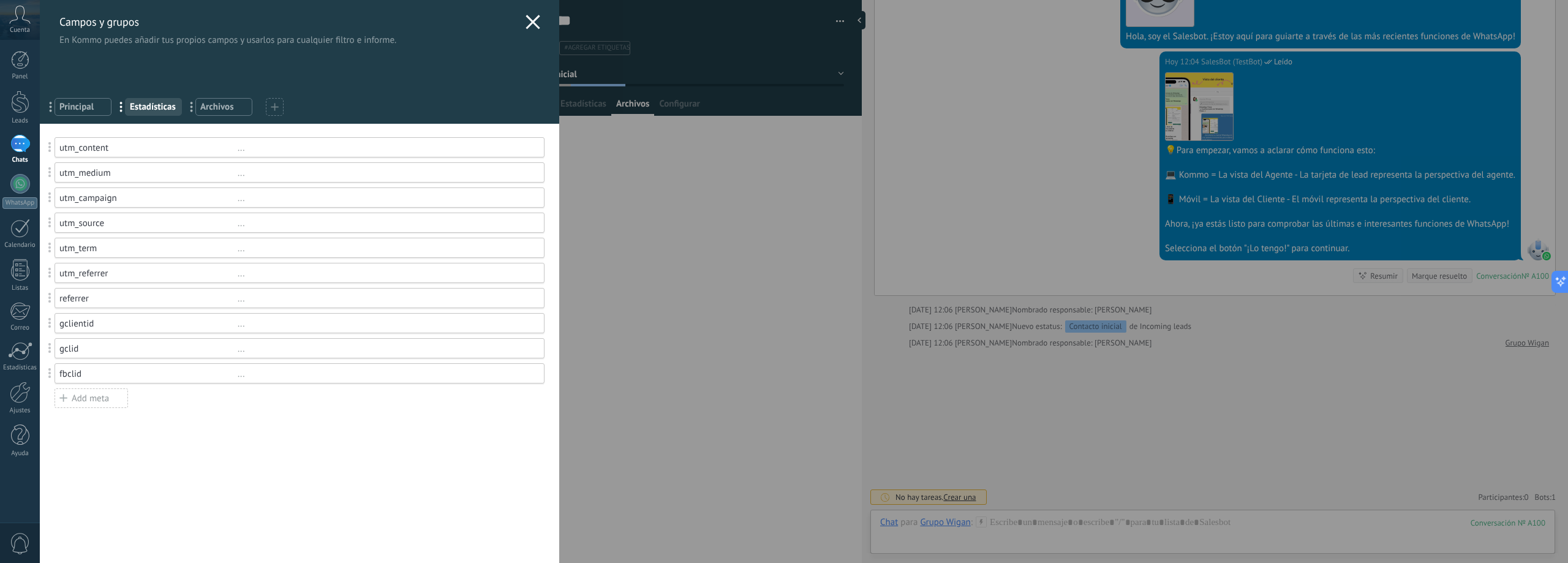
click at [59, 113] on span "..." at bounding box center [55, 106] width 25 height 20
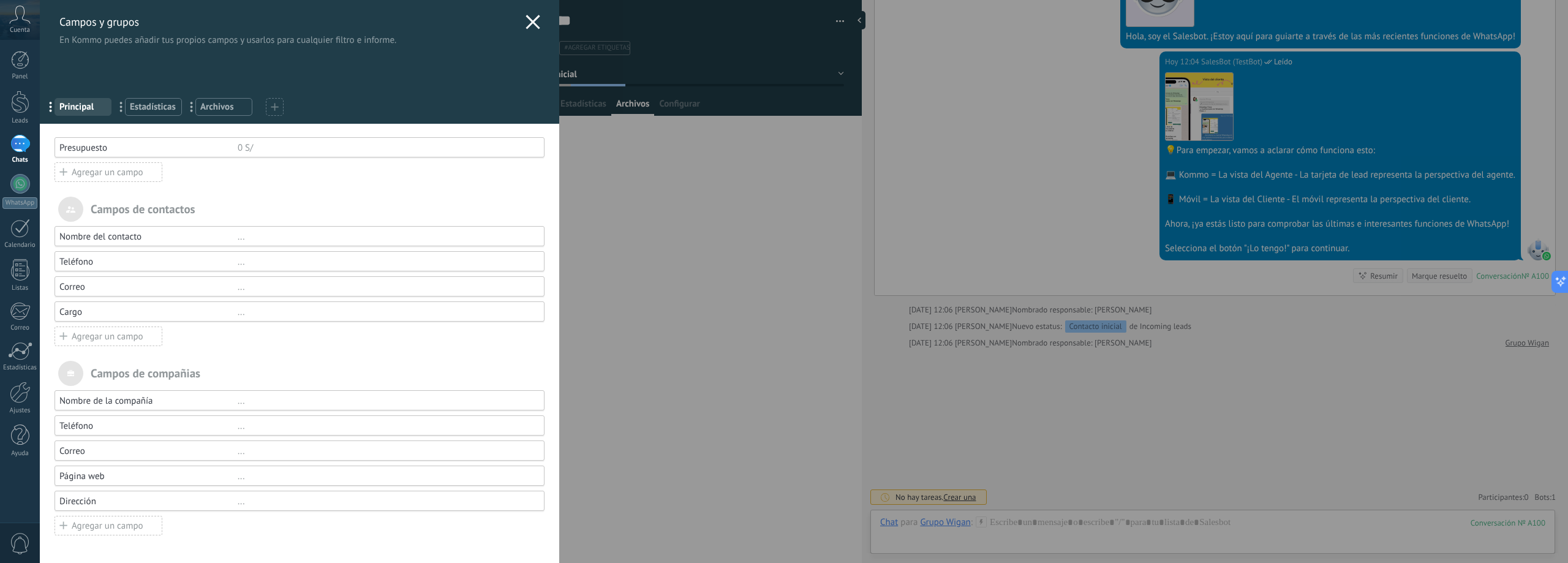
click at [78, 108] on span "Principal" at bounding box center [83, 107] width 47 height 12
click at [154, 111] on span "Estadísticas" at bounding box center [153, 107] width 47 height 12
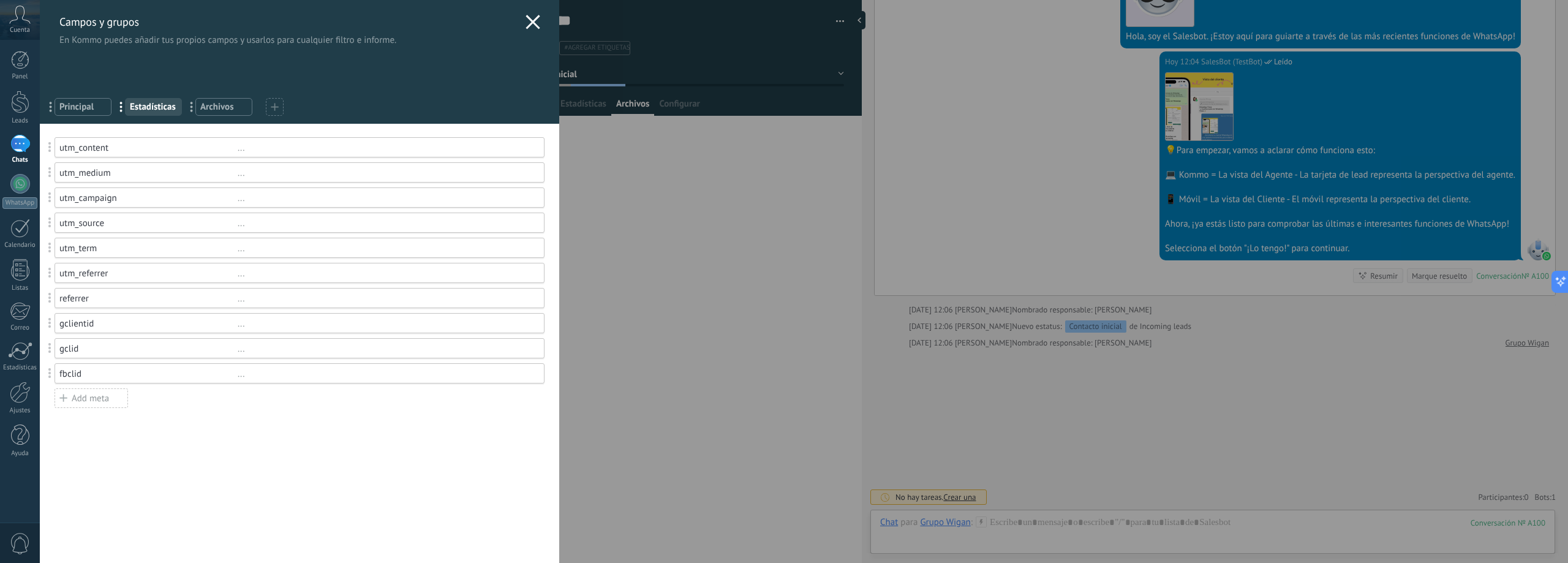
click at [225, 105] on span "Archivos" at bounding box center [223, 107] width 47 height 12
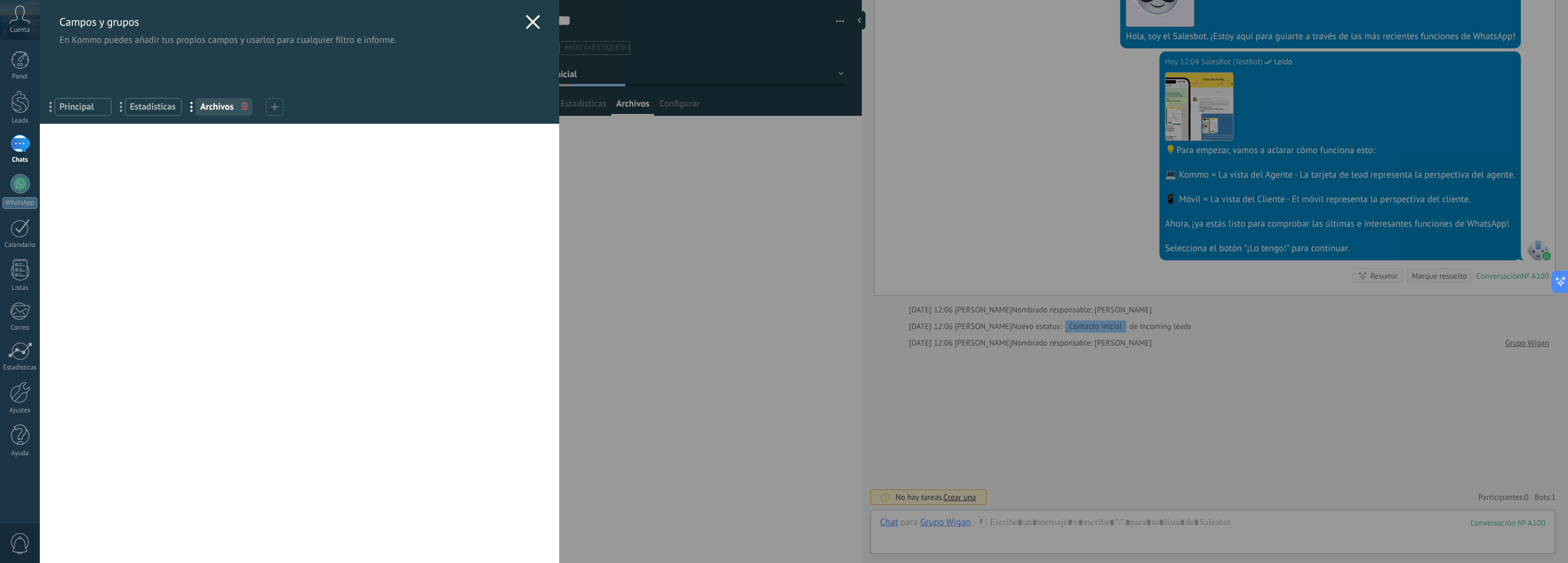
click at [968, 100] on div "Campos y grupos En Kommo puedes añadir tus propios campos y usarlos para cualqu…" at bounding box center [804, 281] width 1529 height 563
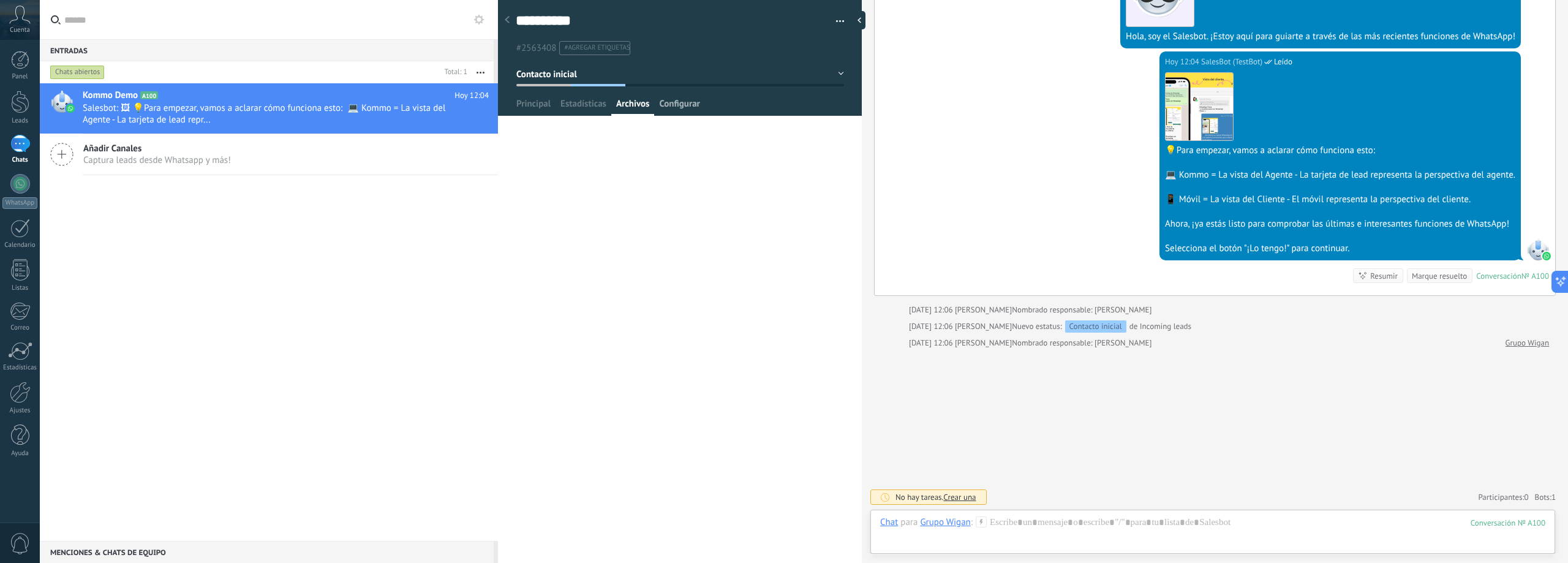
click at [692, 107] on span "Configurar" at bounding box center [679, 106] width 40 height 18
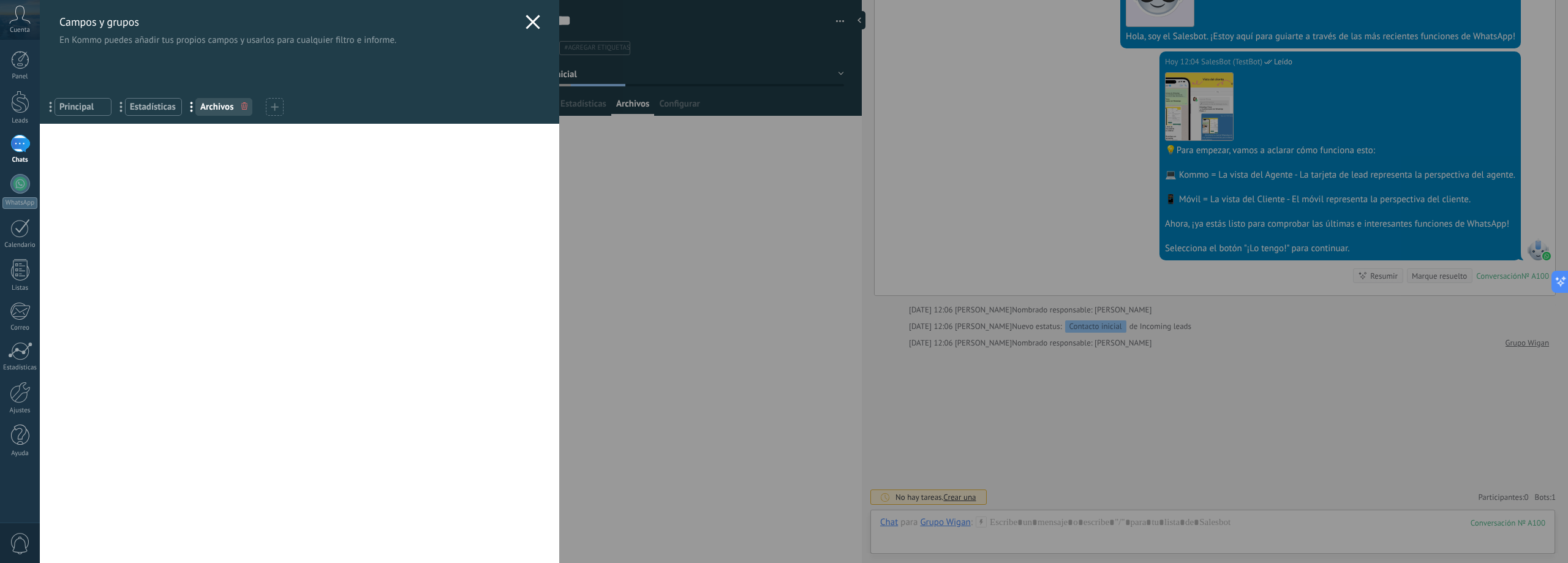
click at [641, 107] on div "Campos y grupos En Kommo puedes añadir tus propios campos y usarlos para cualqu…" at bounding box center [804, 281] width 1529 height 563
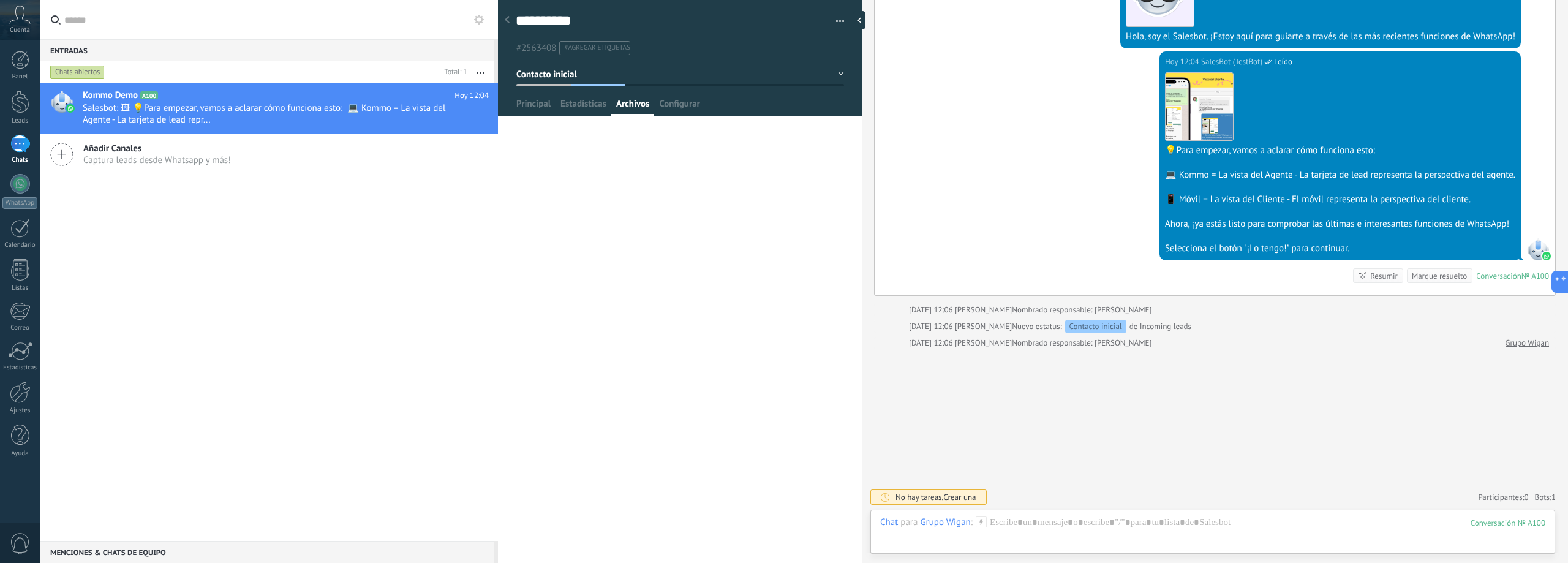
click at [506, 19] on icon at bounding box center [506, 20] width 5 height 8
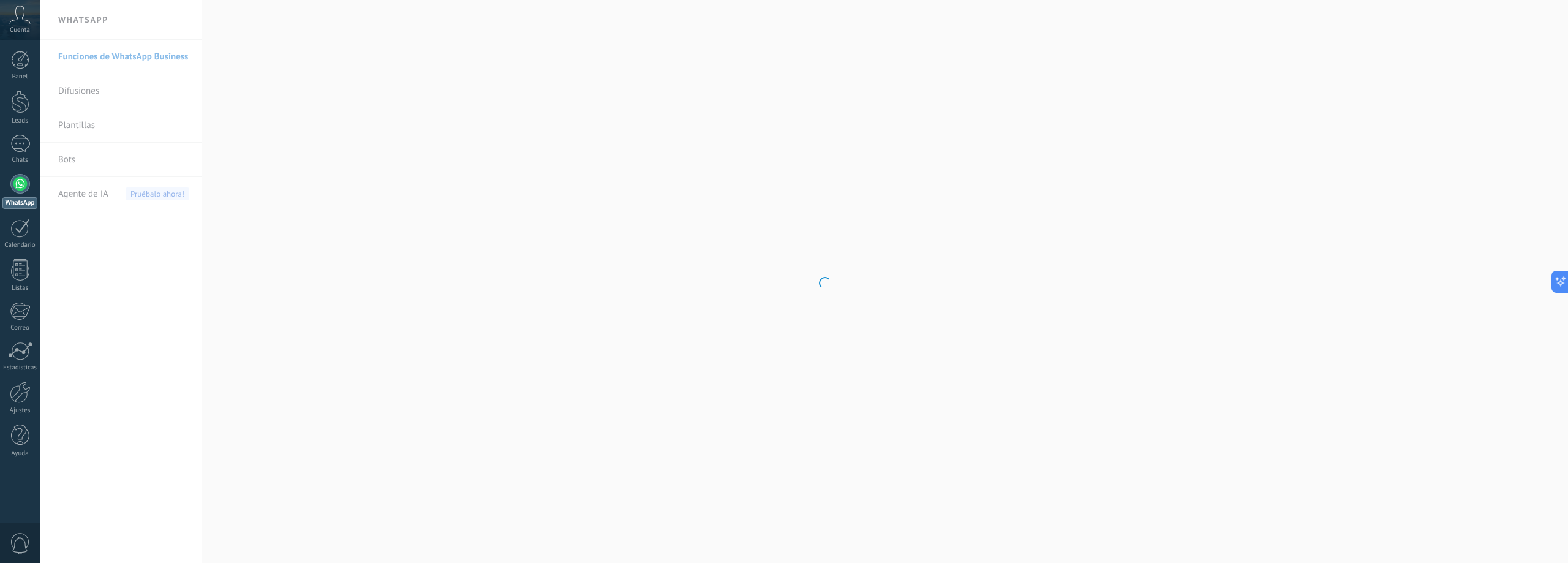
click at [151, 60] on body ".abccls-1,.abccls-2{fill-rule:evenodd}.abccls-2{fill:#fff} .abfcls-1{fill:none}…" at bounding box center [784, 281] width 1568 height 563
click at [23, 134] on div "Panel Leads 1 Chats WhatsApp Clientes" at bounding box center [20, 260] width 40 height 419
click at [22, 139] on div "1" at bounding box center [20, 143] width 20 height 18
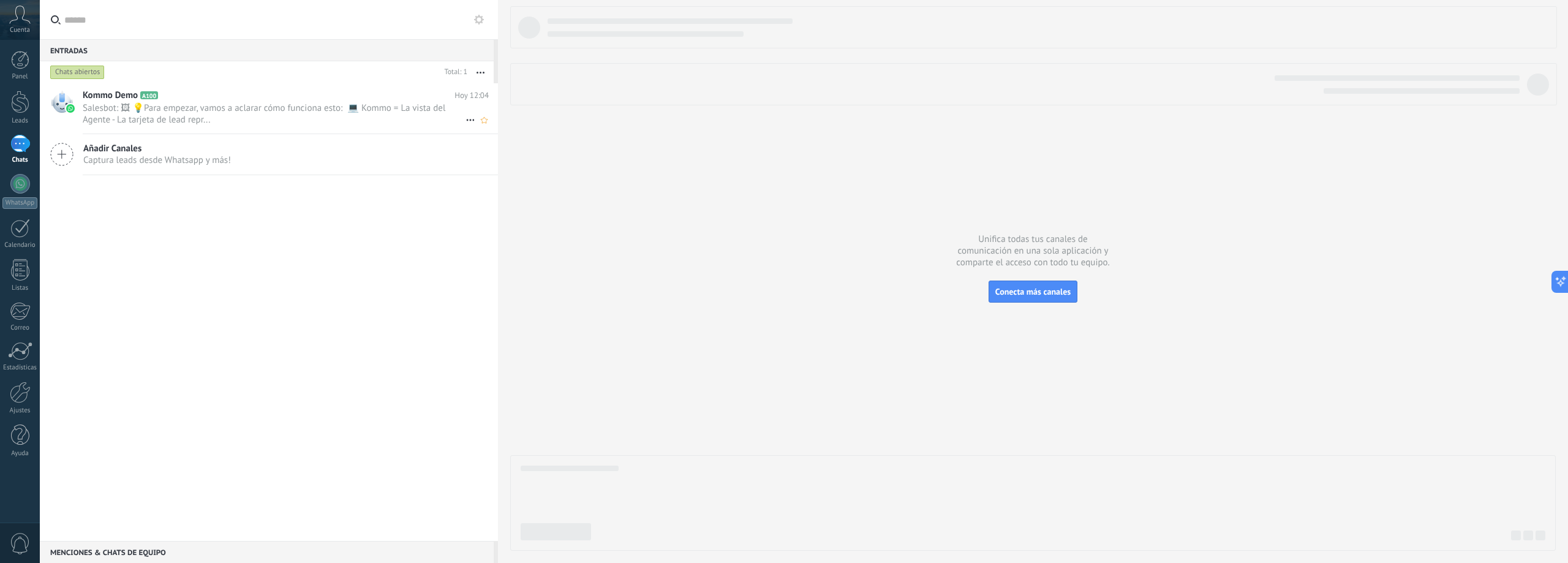
click at [261, 109] on span "Salesbot: 🖼 💡Para empezar, vamos a aclarar cómo funciona esto: 💻 Kommo = La vis…" at bounding box center [274, 114] width 382 height 23
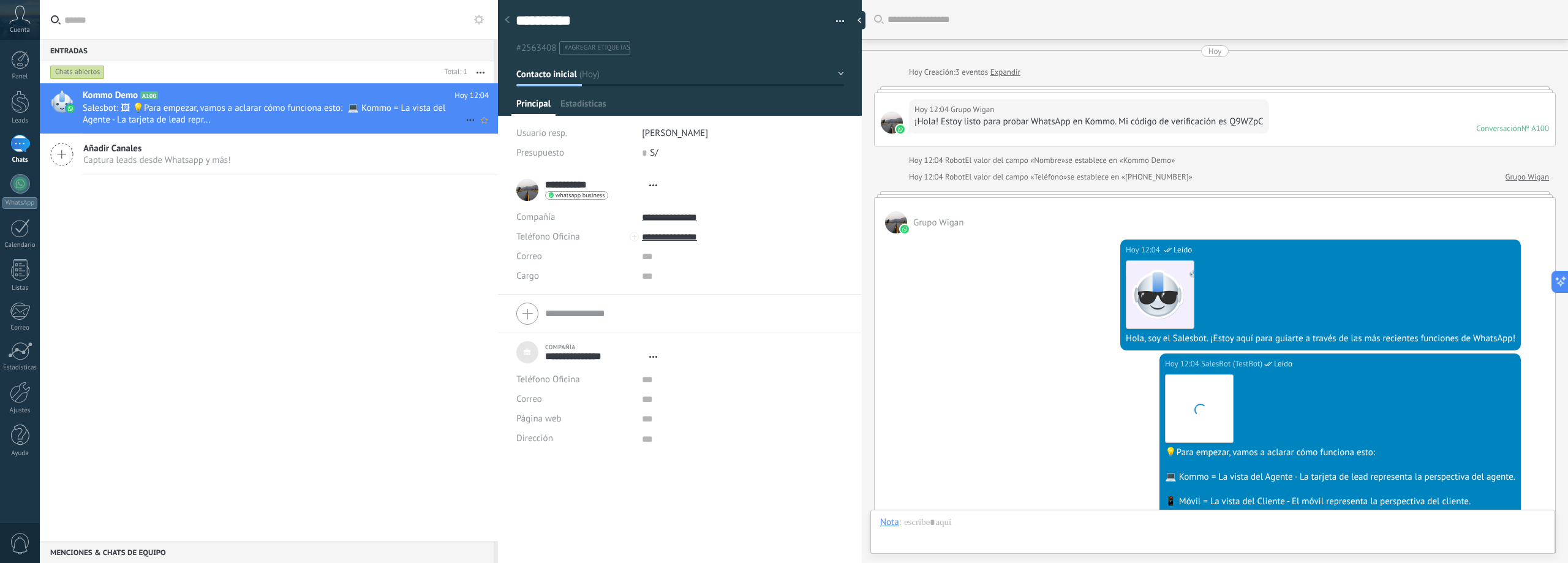
type textarea "***"
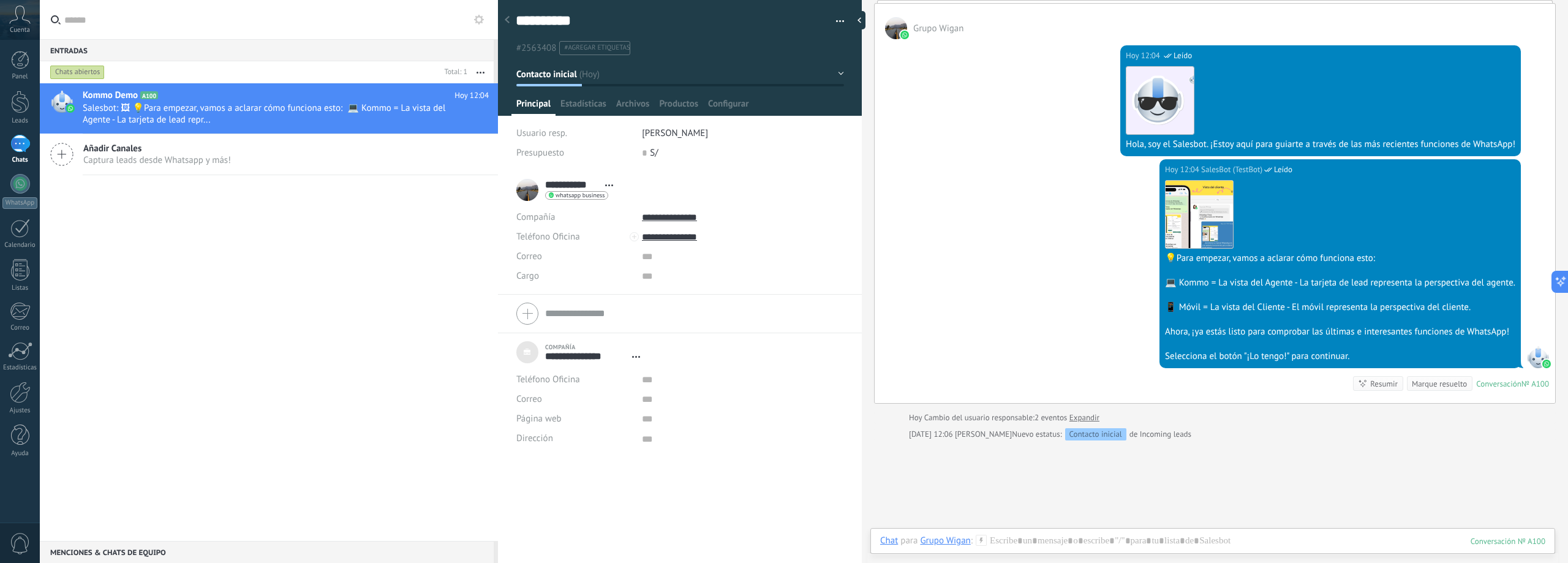
click at [556, 195] on div "whatsapp business Enviar mensaje Separar el chat" at bounding box center [577, 195] width 63 height 9
click at [530, 192] on div at bounding box center [784, 281] width 1568 height 563
click at [327, 151] on div "Añadir Canales Captura leads desde Whatsapp y más!" at bounding box center [269, 155] width 459 height 41
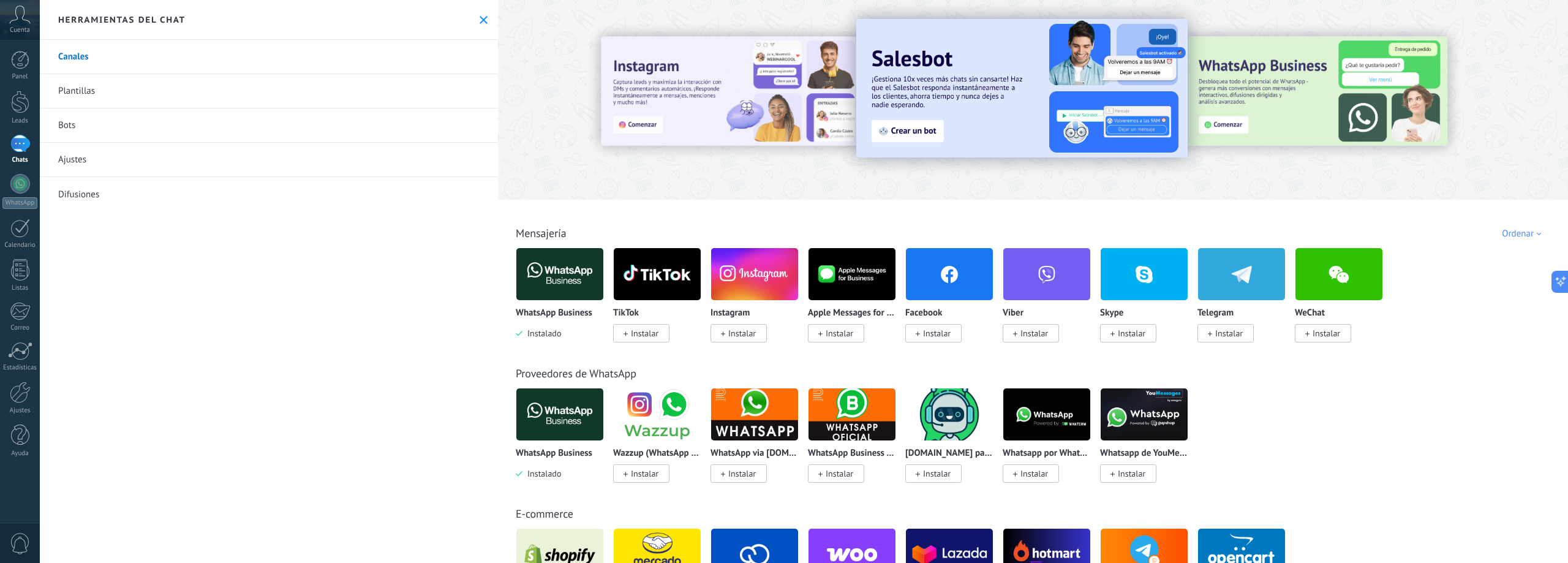
click at [558, 274] on img at bounding box center [559, 274] width 87 height 60
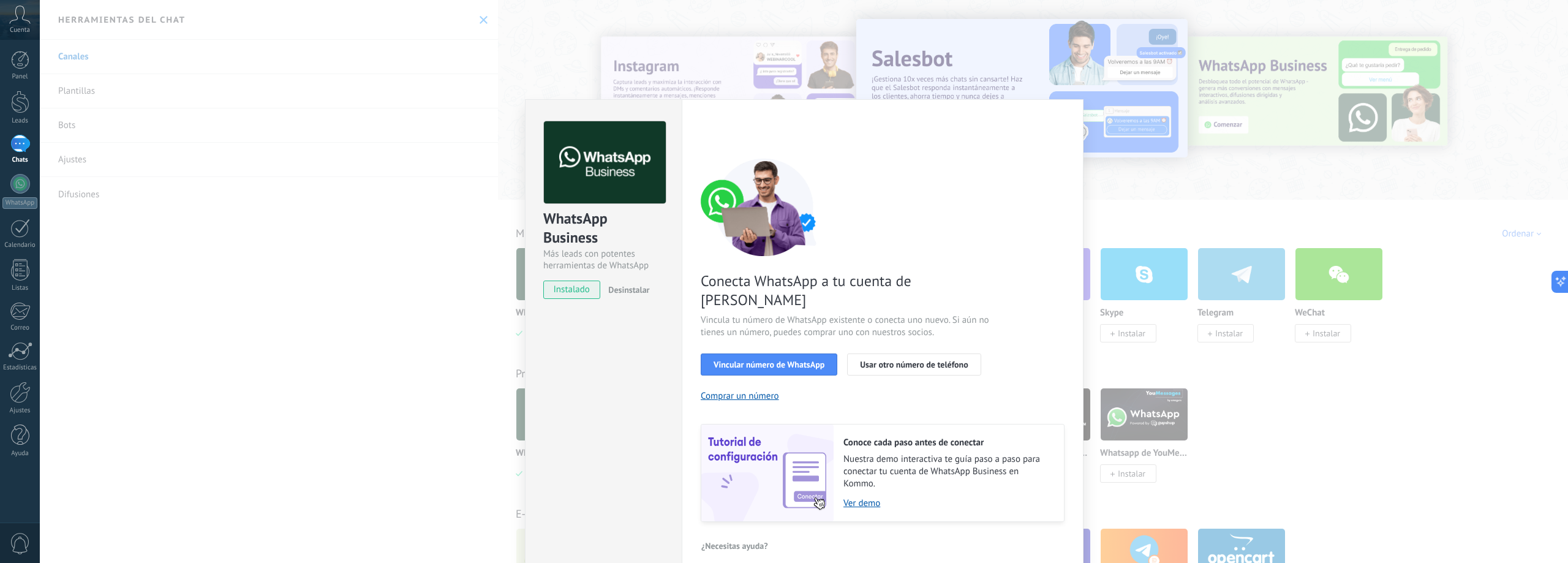
click at [1146, 186] on div "WhatsApp Business Más leads con potentes herramientas de WhatsApp instalado Des…" at bounding box center [804, 281] width 1529 height 563
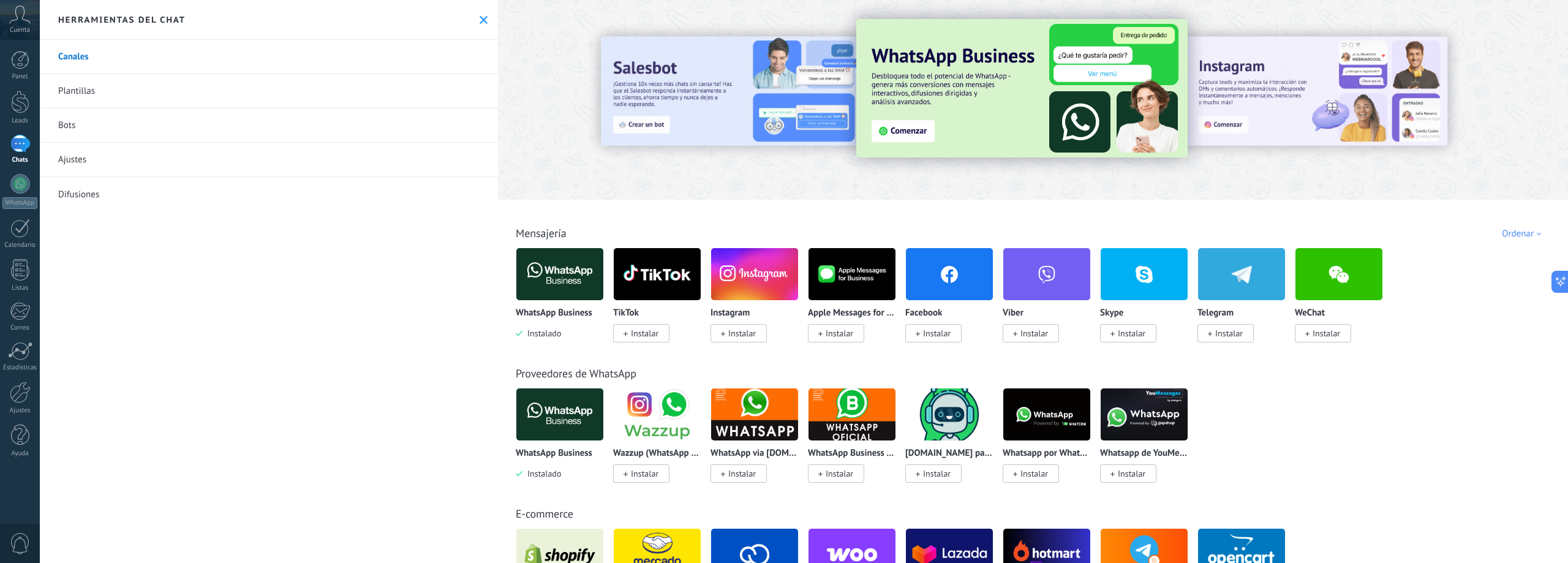
click at [108, 88] on link "Plantillas" at bounding box center [269, 91] width 459 height 34
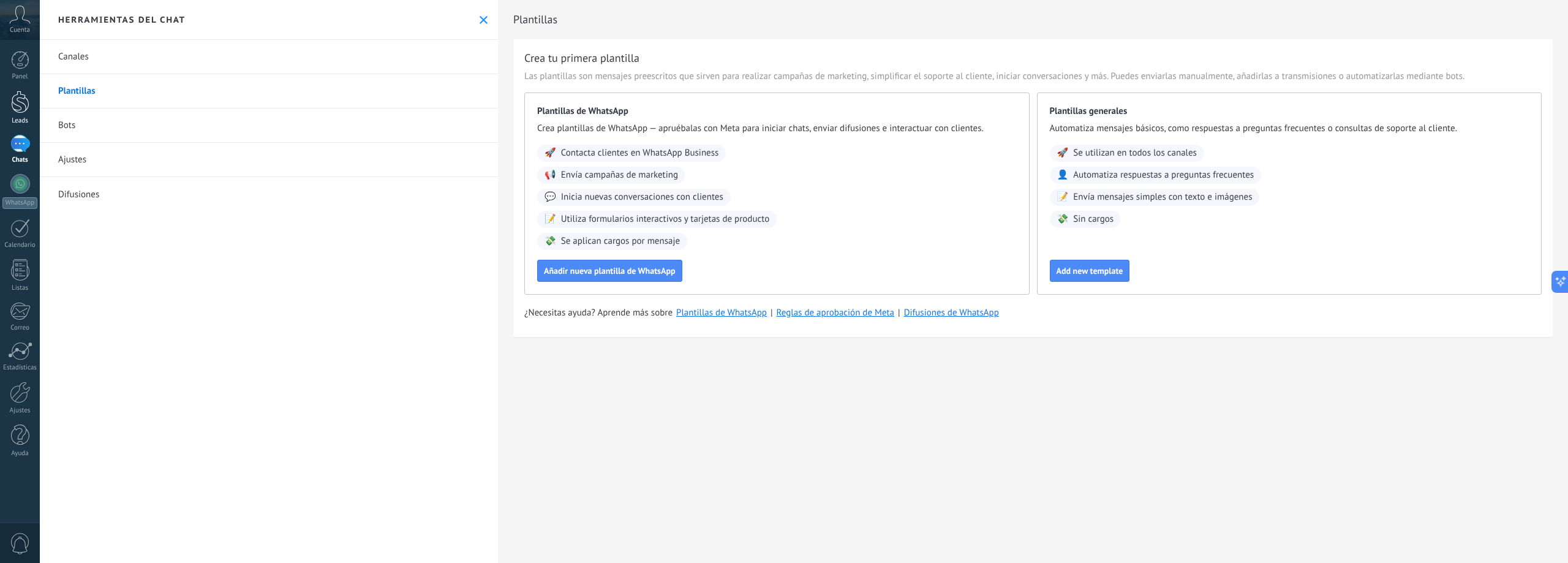
click at [18, 116] on link "Leads" at bounding box center [20, 107] width 40 height 34
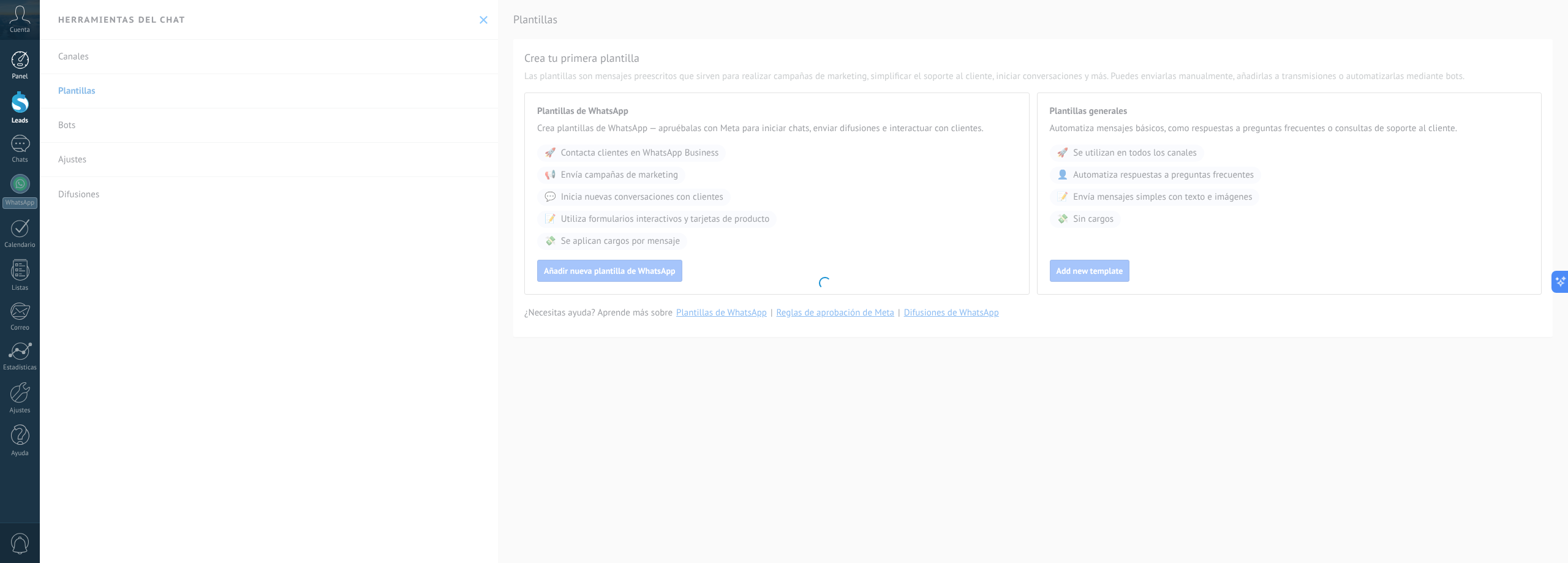
click at [29, 67] on div at bounding box center [20, 60] width 19 height 19
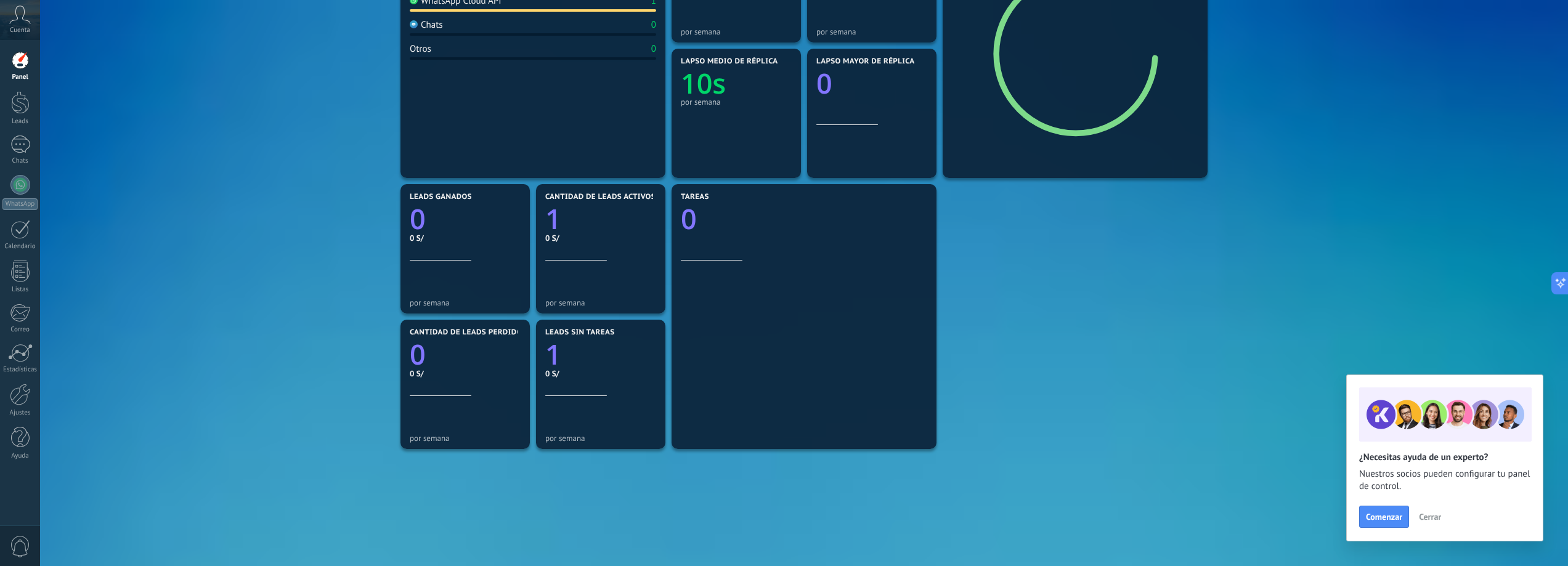
scroll to position [305, 0]
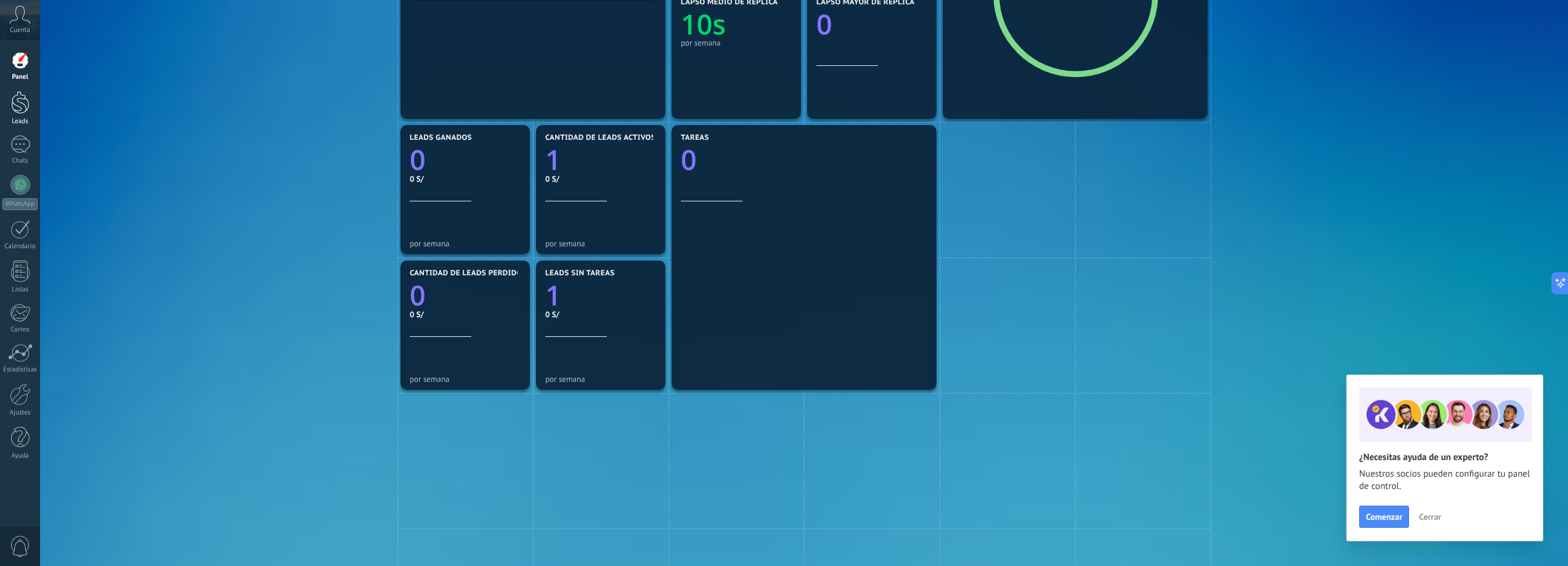
click at [28, 110] on div at bounding box center [20, 102] width 19 height 23
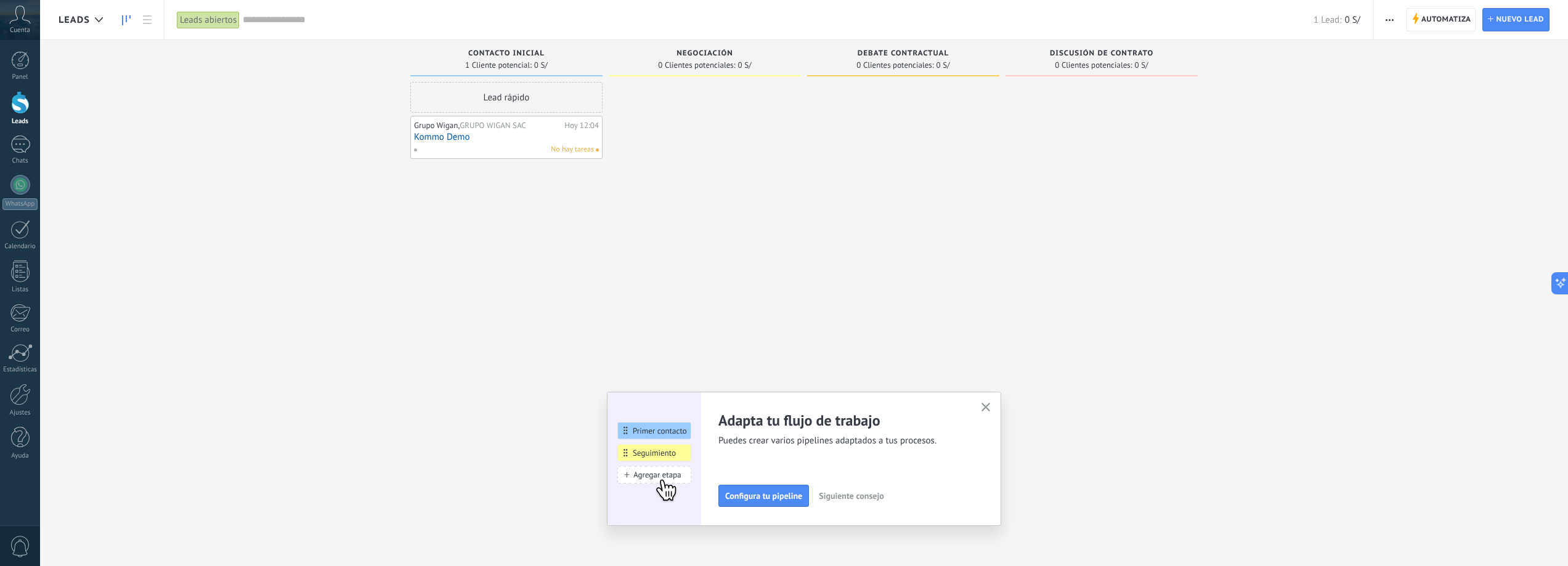
click at [702, 59] on div "Negociación" at bounding box center [705, 54] width 180 height 11
click at [775, 494] on span "Configura tu pipeline" at bounding box center [763, 495] width 77 height 9
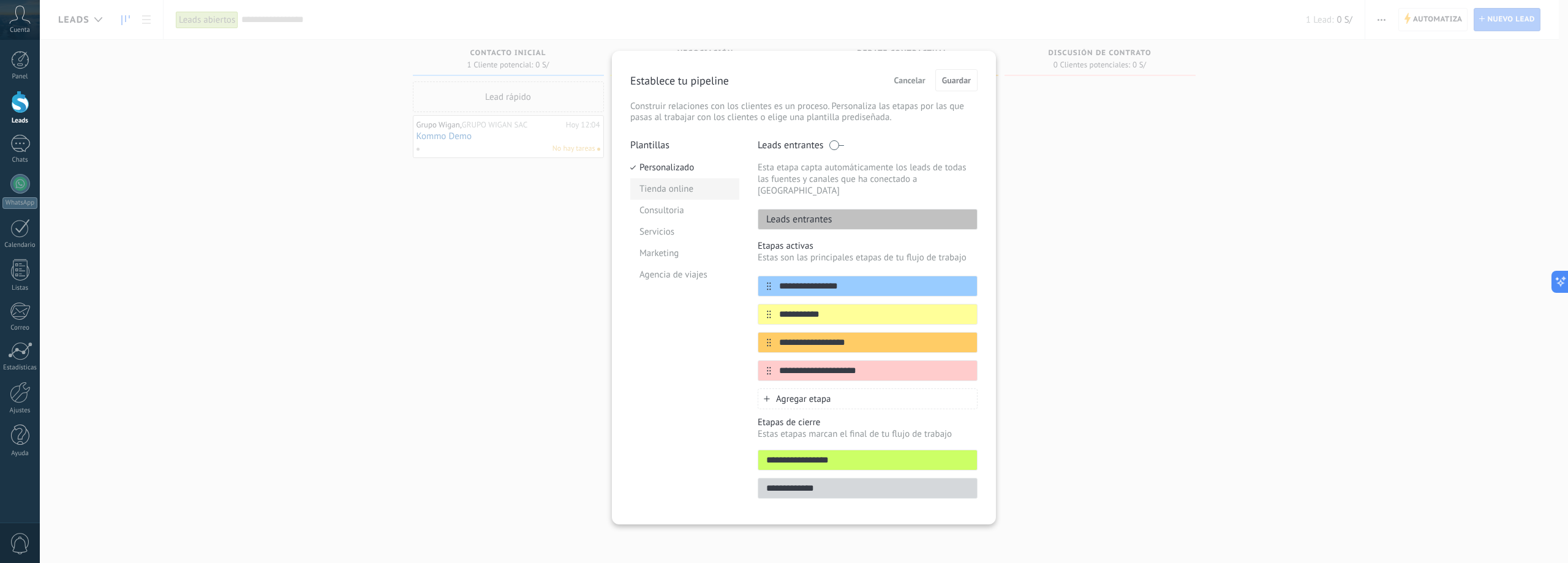
click at [693, 193] on li "Tienda online" at bounding box center [685, 189] width 109 height 21
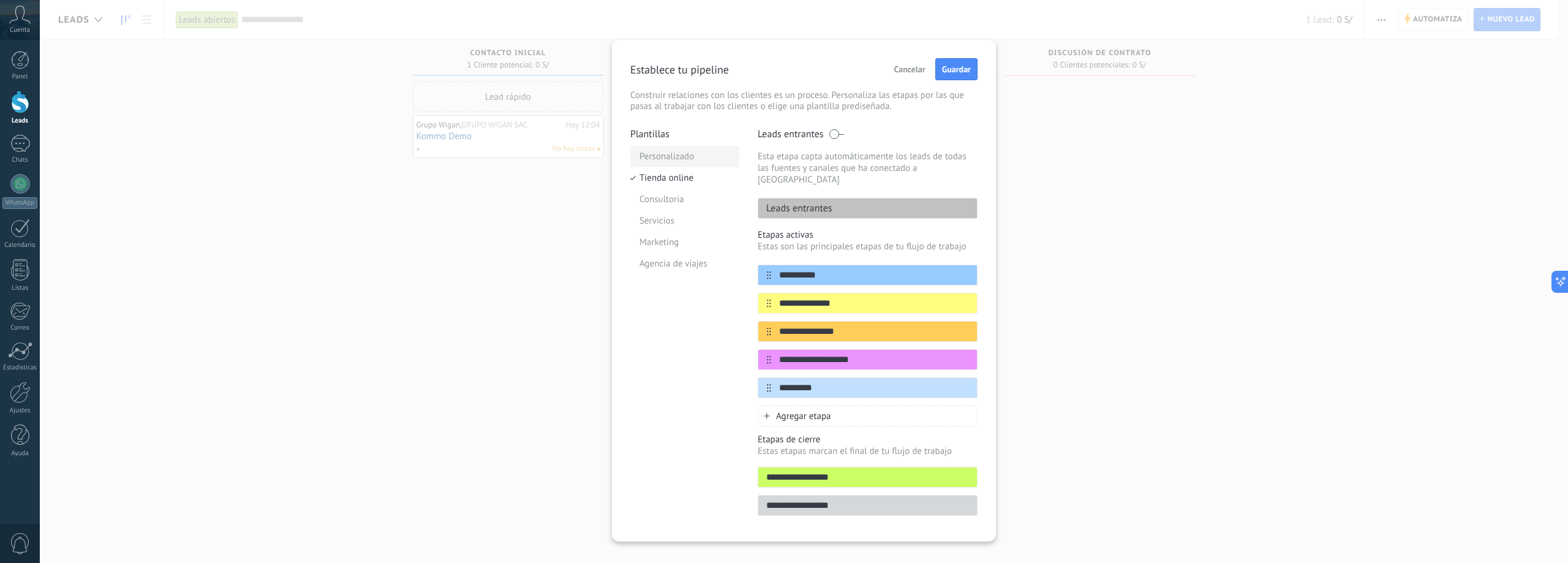
click at [695, 154] on li "Personalizado" at bounding box center [685, 156] width 109 height 21
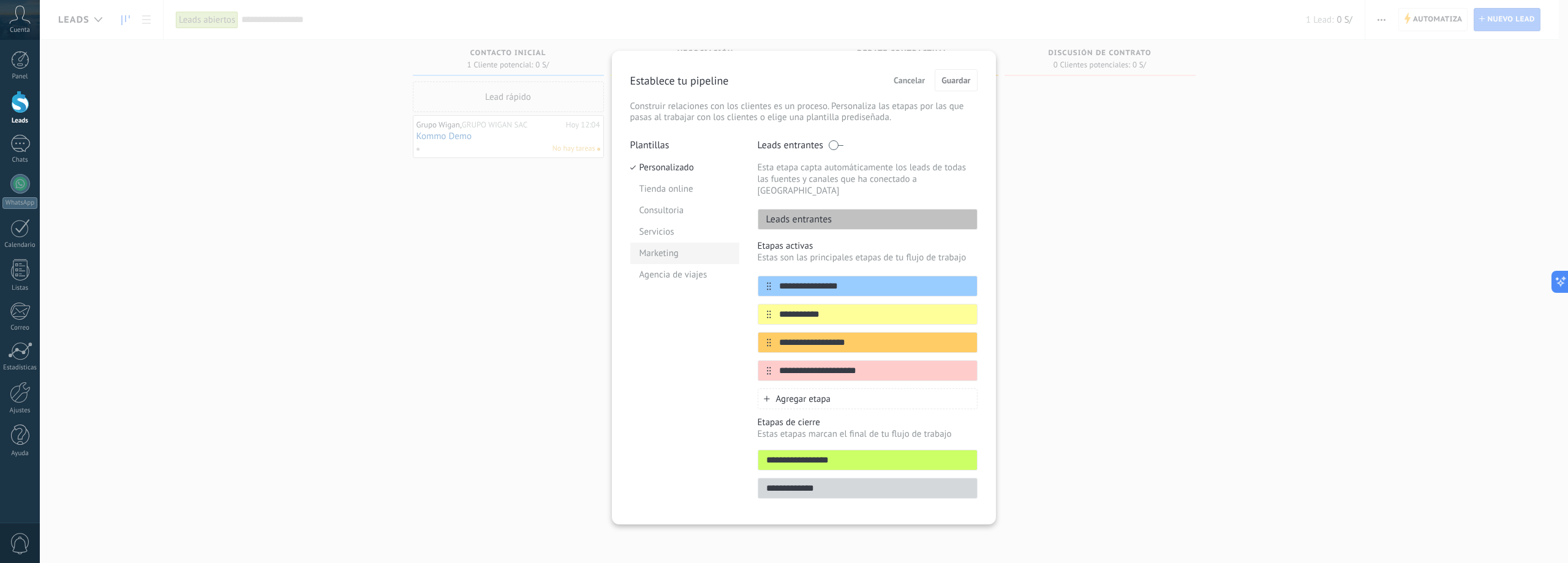
click at [693, 252] on li "Marketing" at bounding box center [685, 254] width 109 height 21
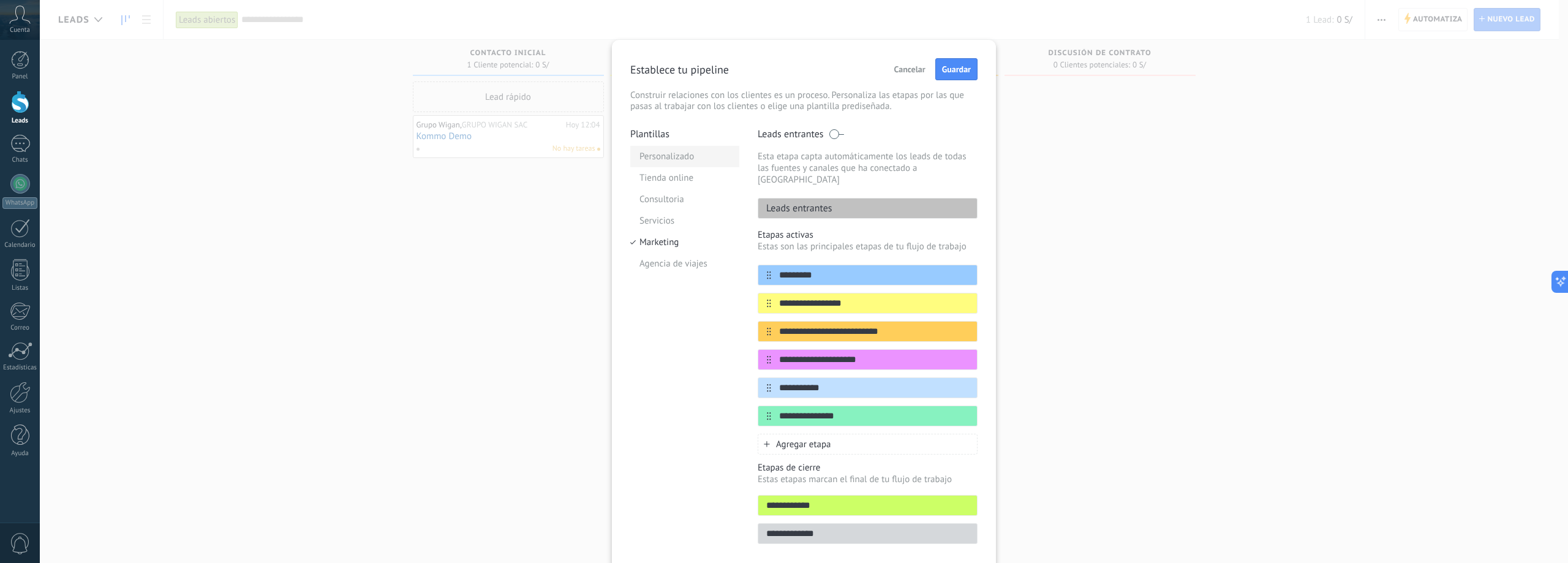
click at [707, 158] on li "Personalizado" at bounding box center [685, 156] width 109 height 21
